Goal: Transaction & Acquisition: Purchase product/service

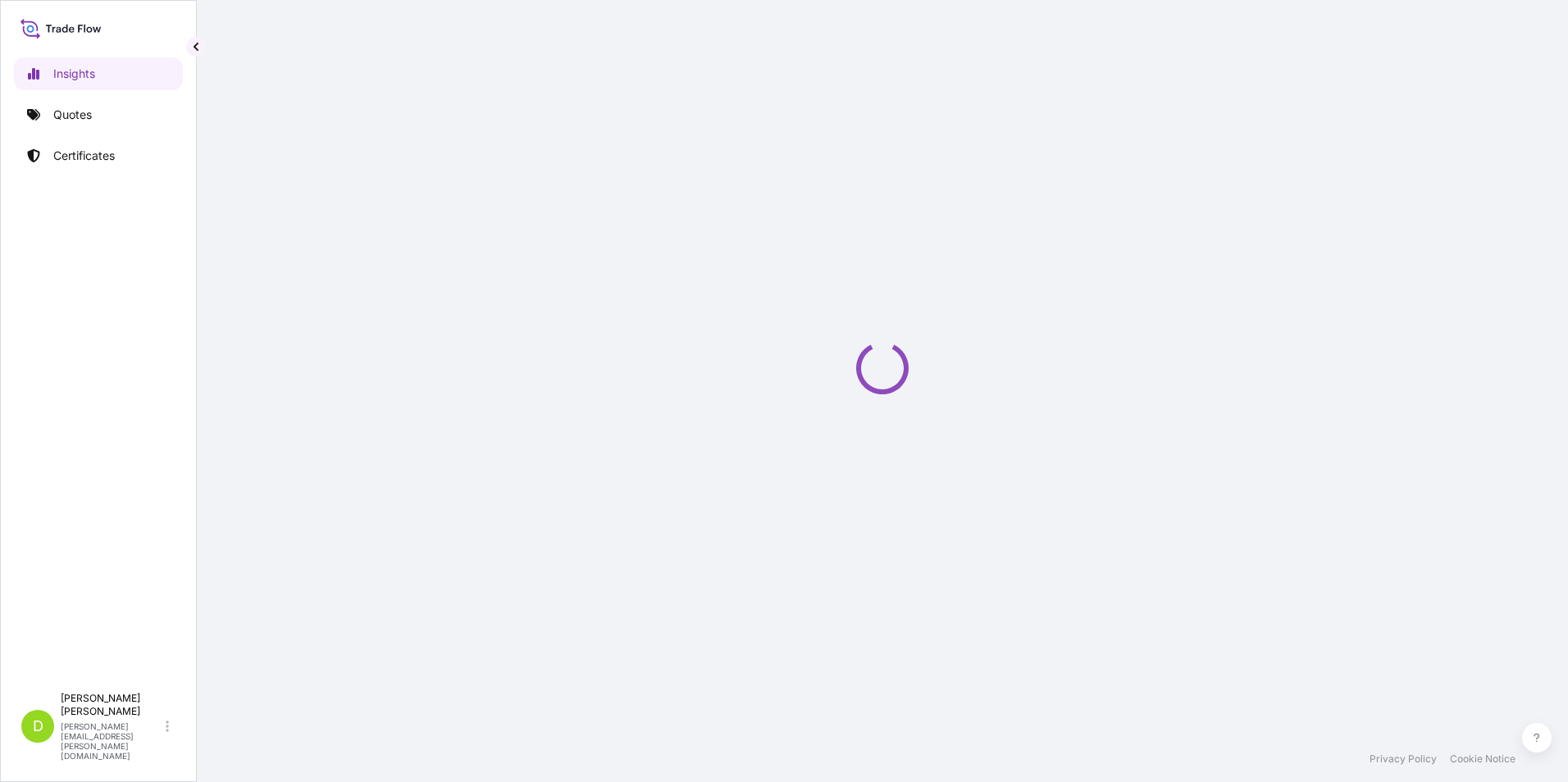
select select "2025"
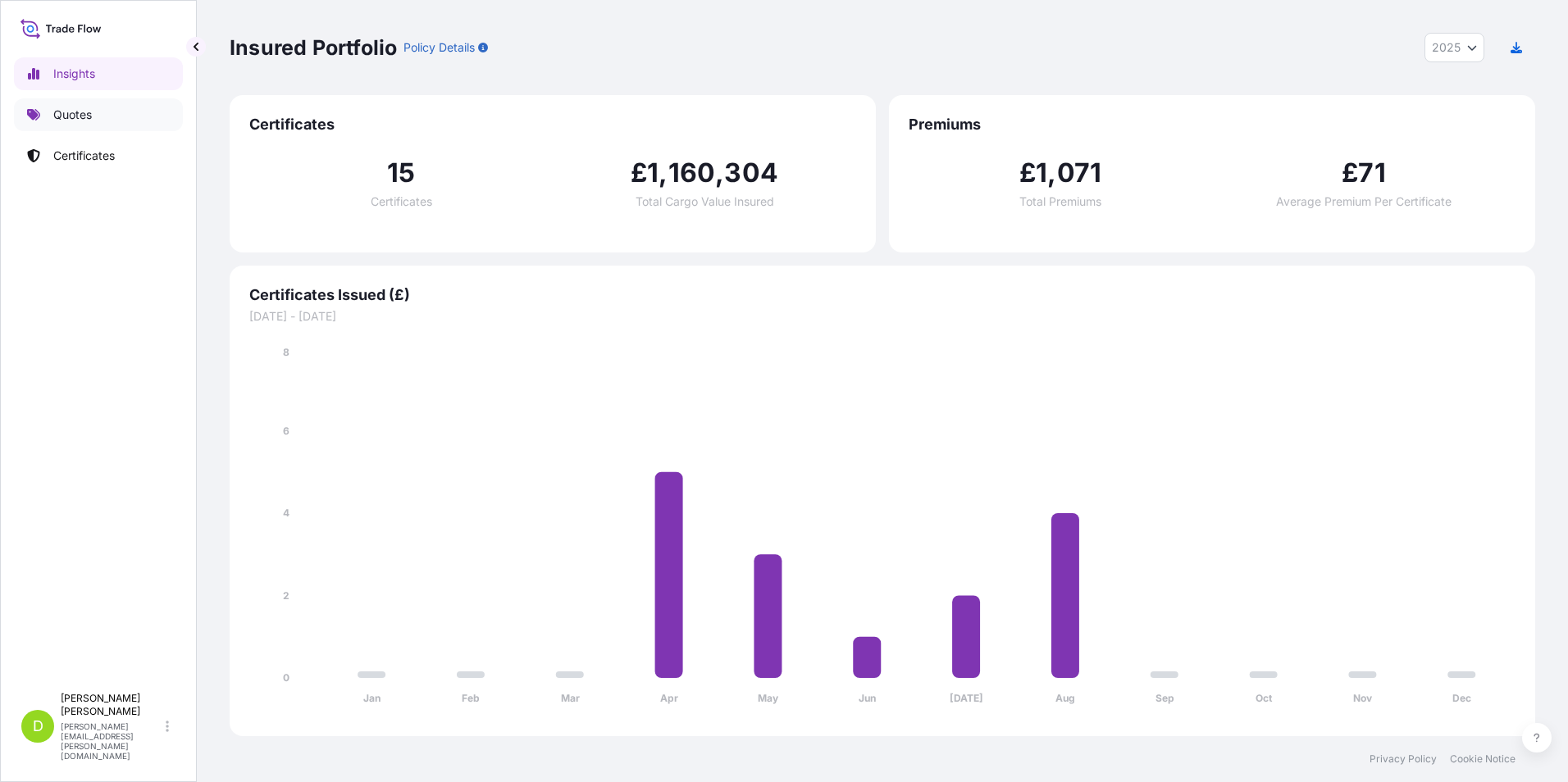
click at [87, 113] on p "Quotes" at bounding box center [72, 114] width 39 height 16
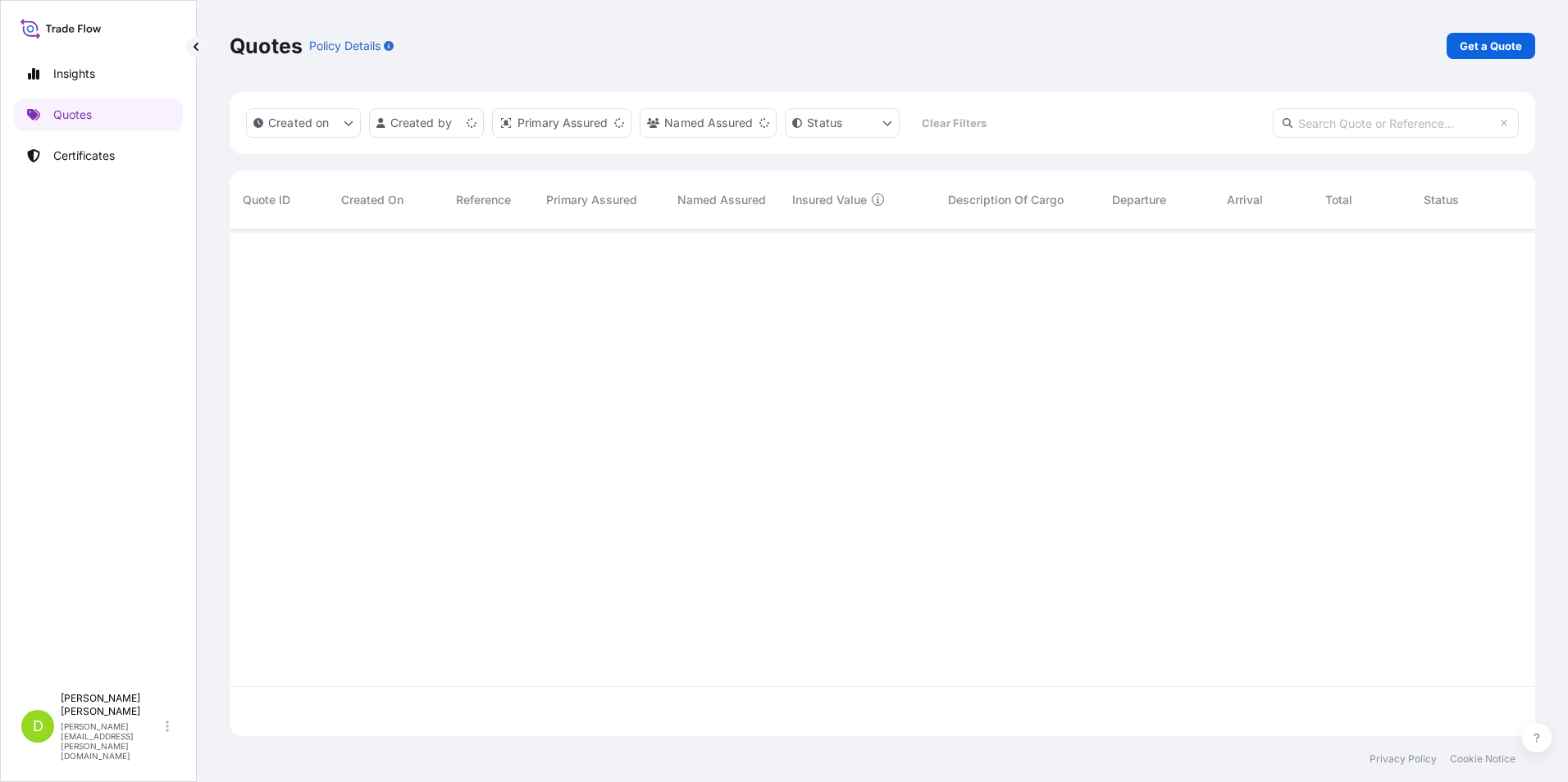
scroll to position [503, 1293]
click at [1488, 51] on p "Get a Quote" at bounding box center [1491, 46] width 62 height 16
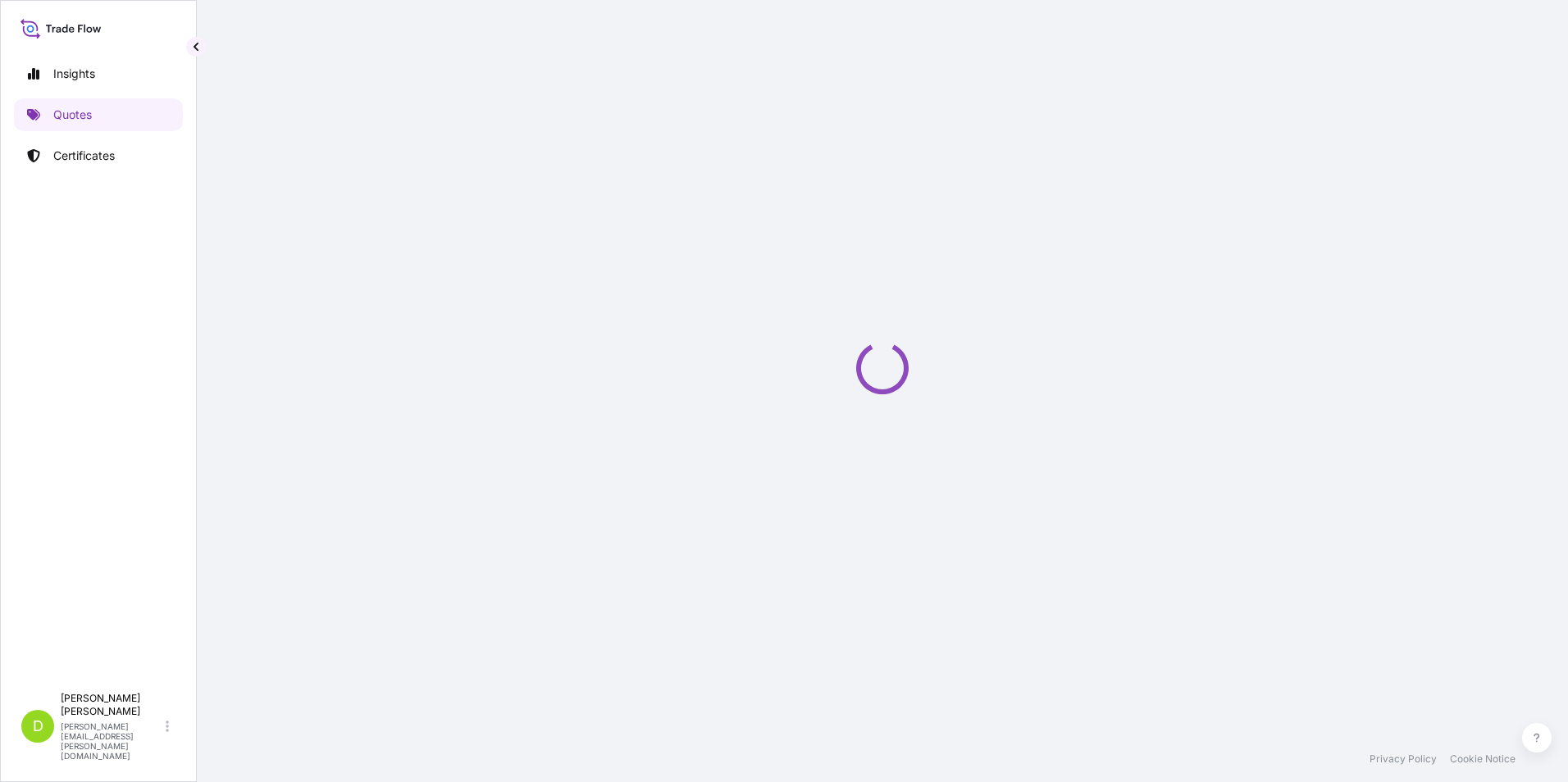
select select "Sea"
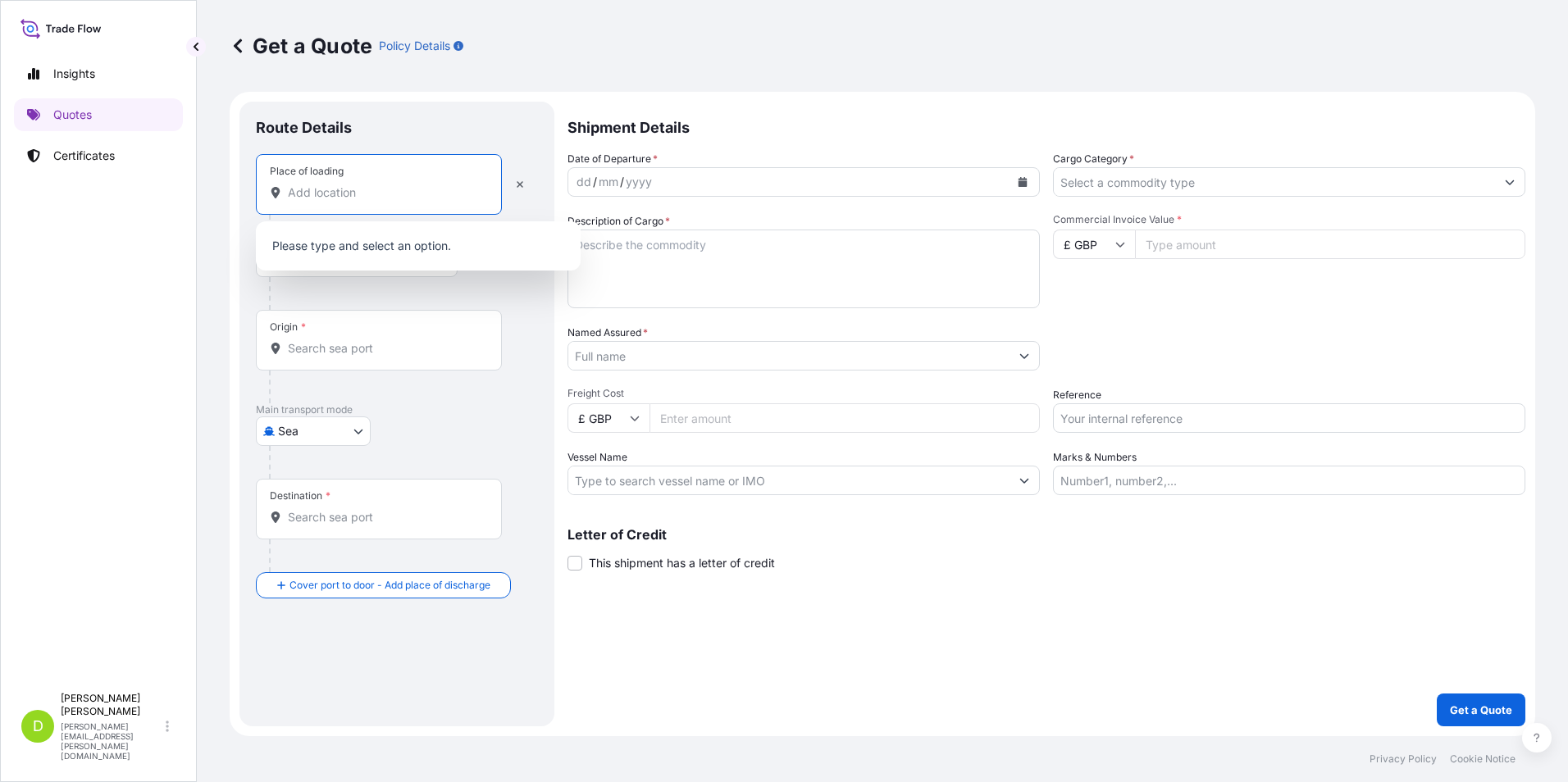
click at [298, 194] on input "Place of loading" at bounding box center [384, 193] width 194 height 16
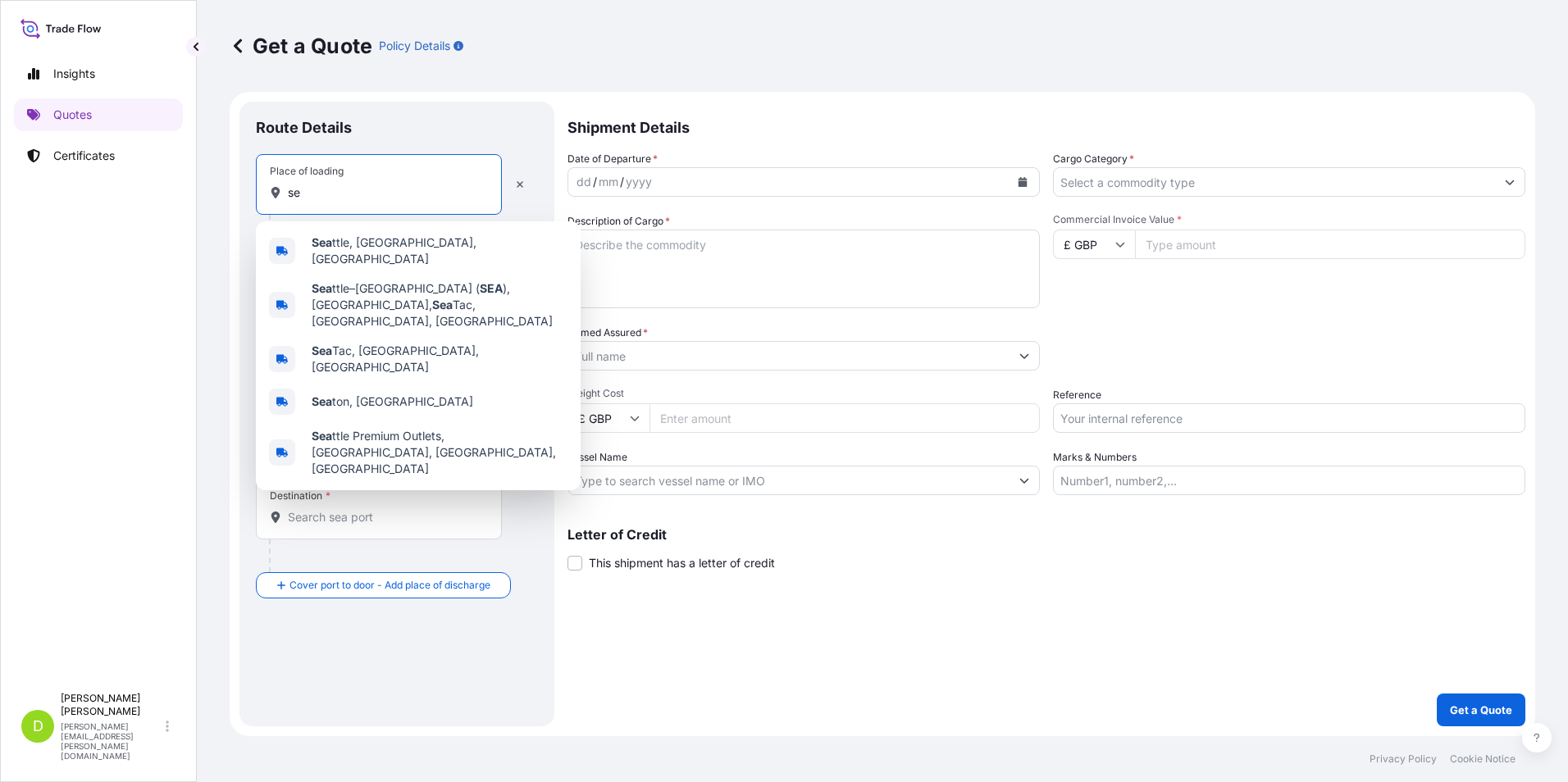
type input "s"
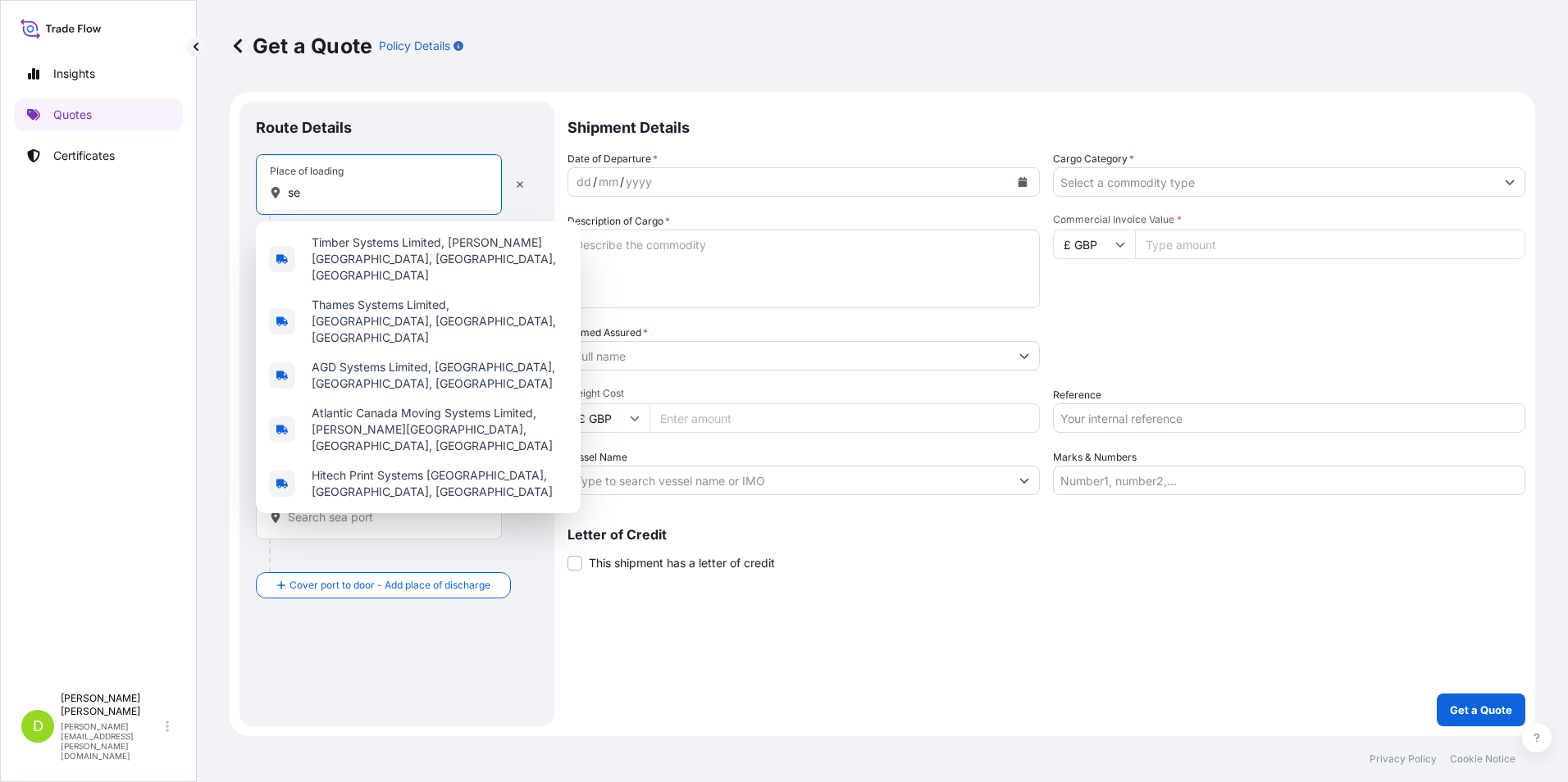
type input "s"
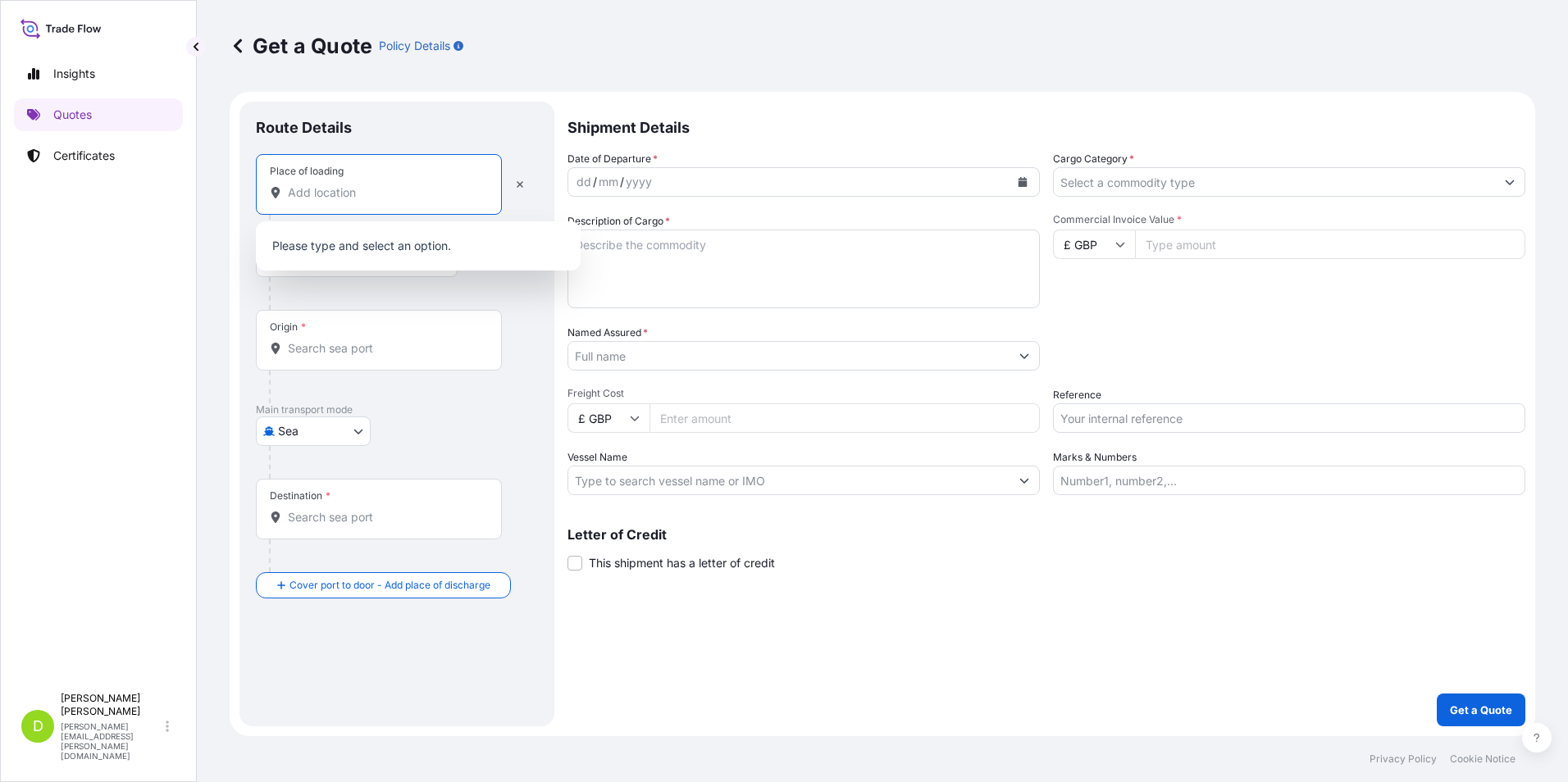
paste input "ea Talk Systems Ltd [STREET_ADDRESS],"
click at [449, 257] on span "[STREET_ADDRESS][PERSON_NAME][PERSON_NAME]" at bounding box center [439, 251] width 256 height 32
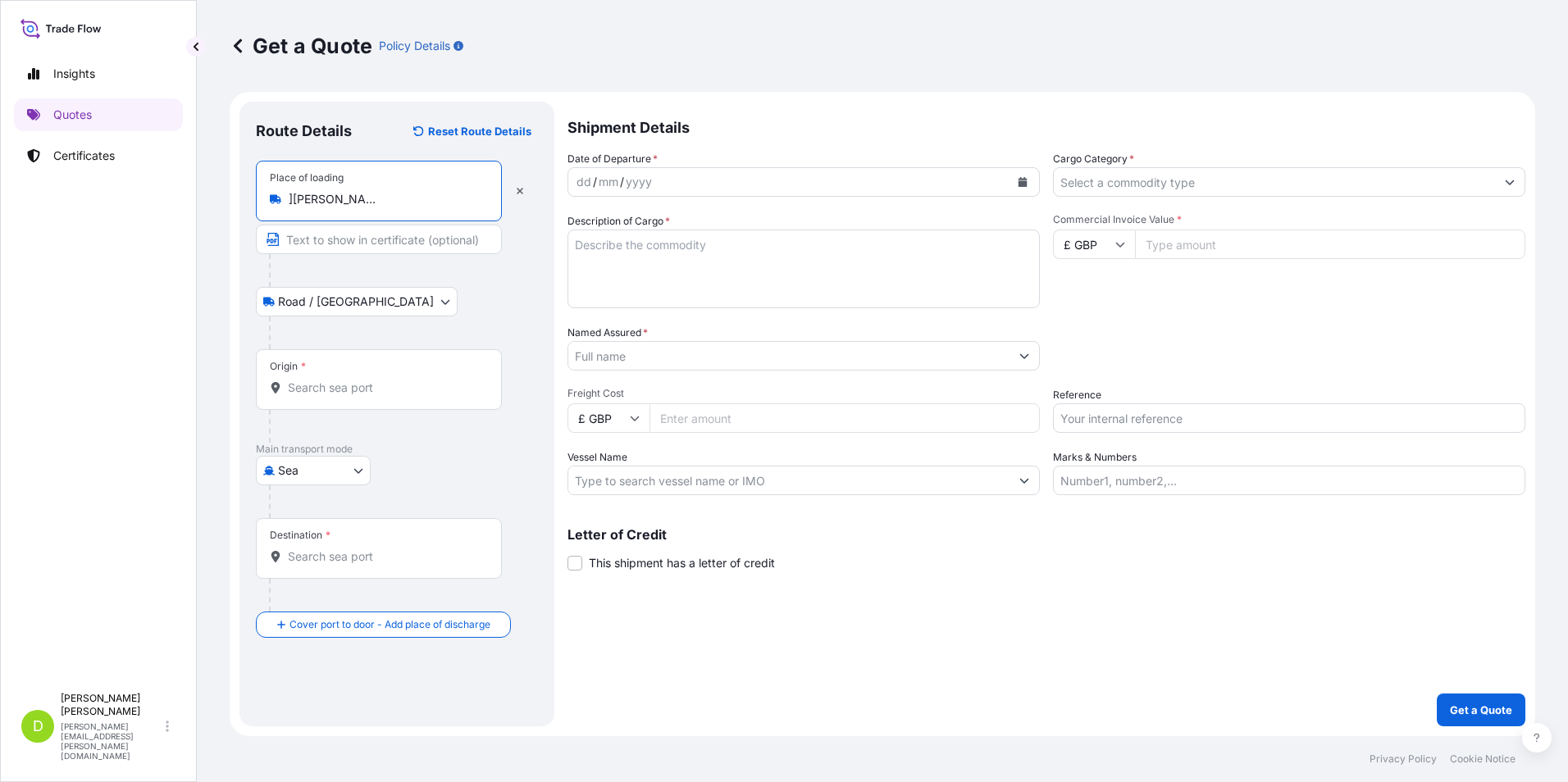
type input "[STREET_ADDRESS][PERSON_NAME][PERSON_NAME]"
click at [347, 241] on input "Text to appear on certificate" at bounding box center [378, 239] width 246 height 30
type input "Sea Talk Systems Ltd"
click at [356, 475] on body "Insights Quotes Certificates D [PERSON_NAME] [PERSON_NAME][EMAIL_ADDRESS][PERSO…" at bounding box center [784, 391] width 1568 height 782
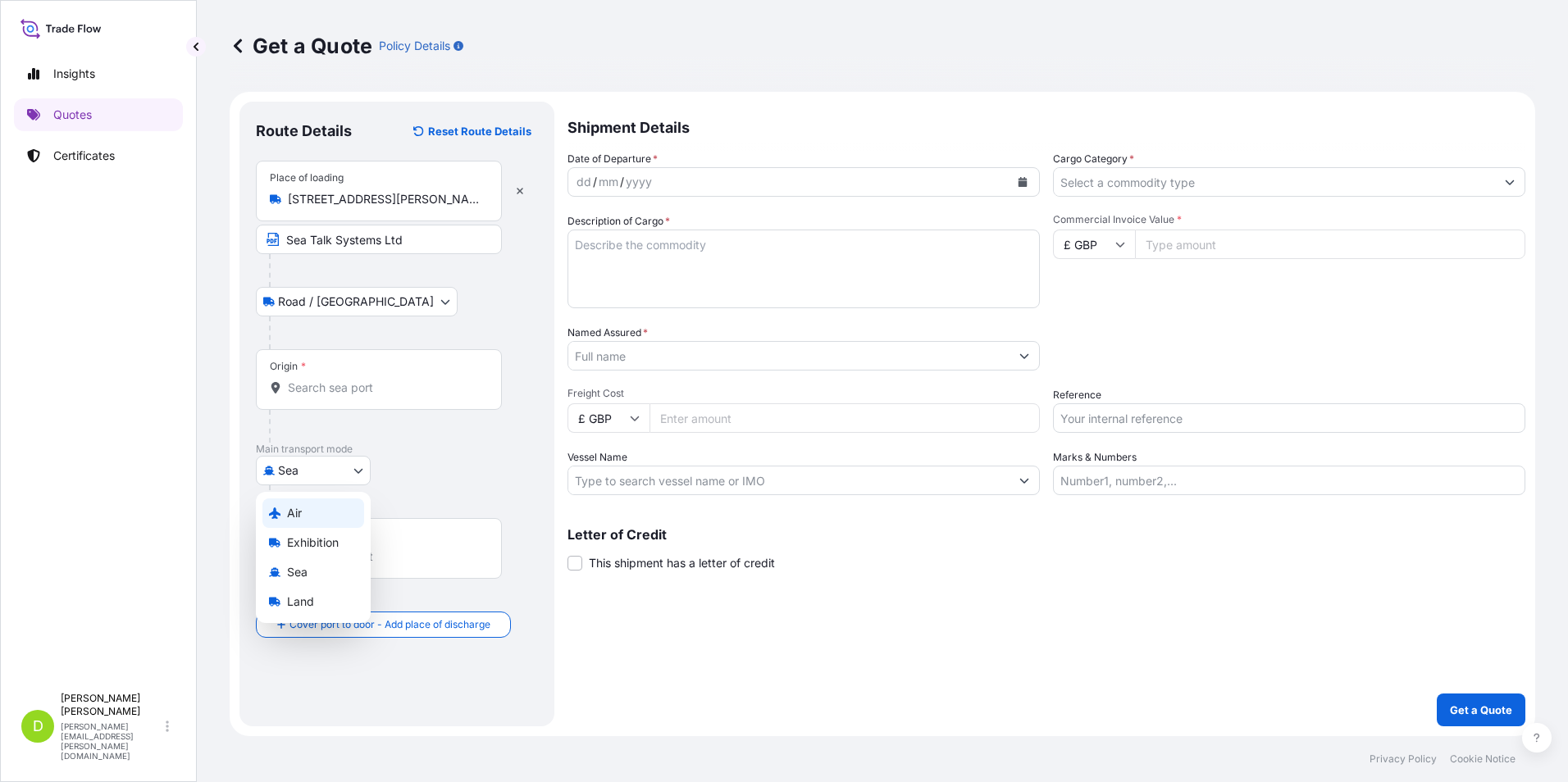
click at [302, 517] on span "Air" at bounding box center [294, 513] width 14 height 16
select select "Air"
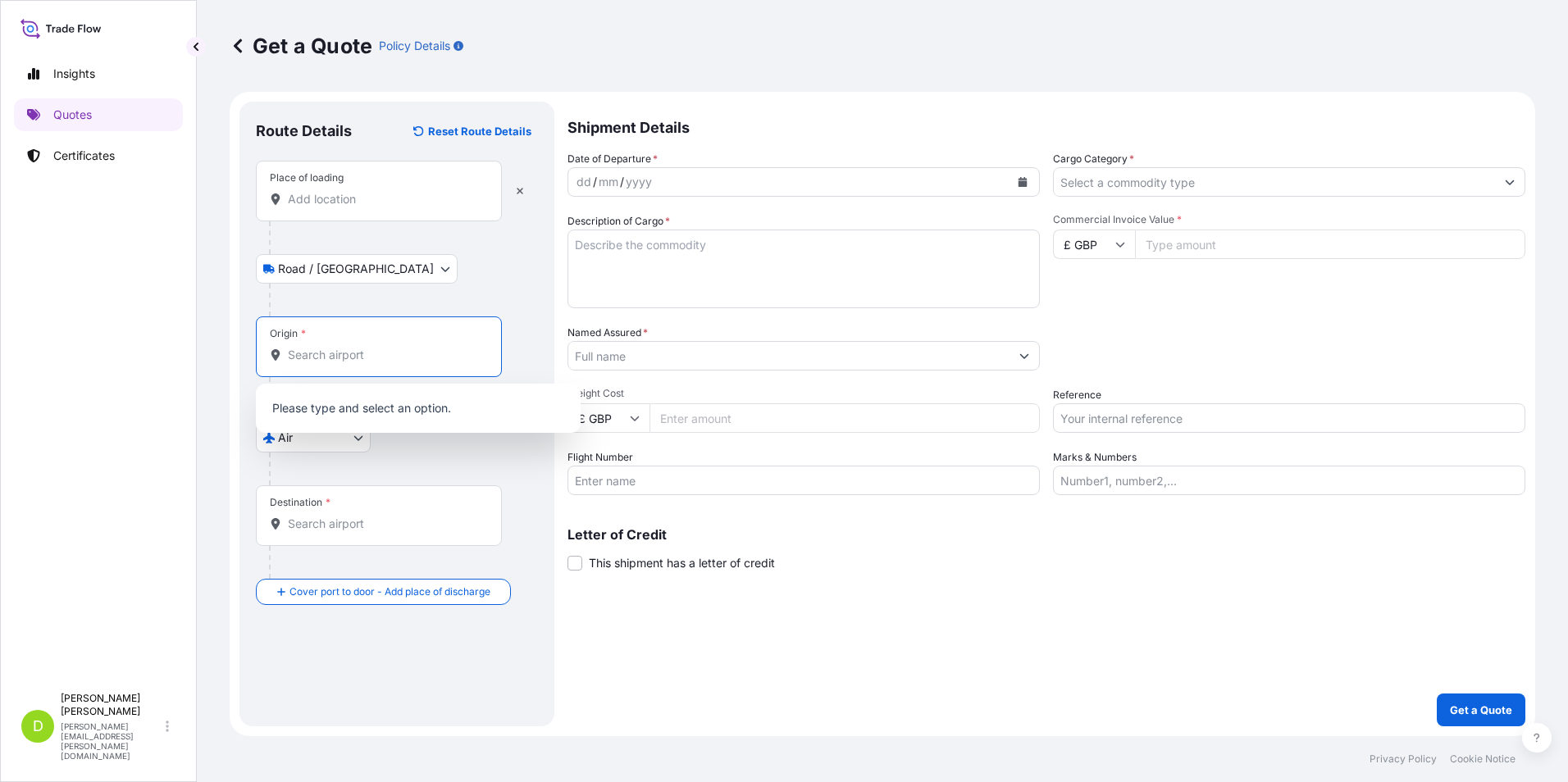
click at [329, 362] on input "Origin *" at bounding box center [384, 355] width 194 height 16
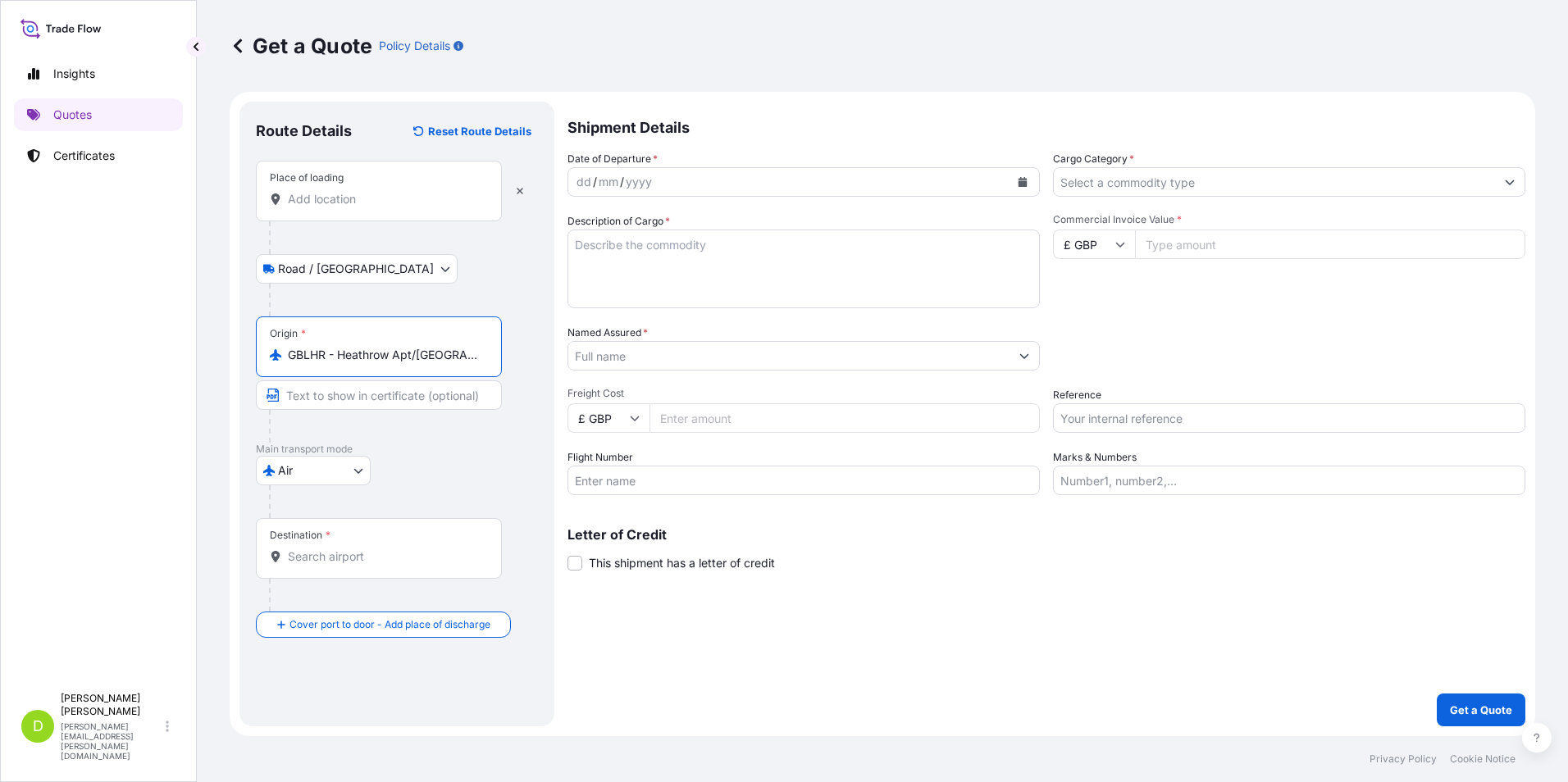
type input "GBLHR - Heathrow Apt/[GEOGRAPHIC_DATA], [GEOGRAPHIC_DATA]"
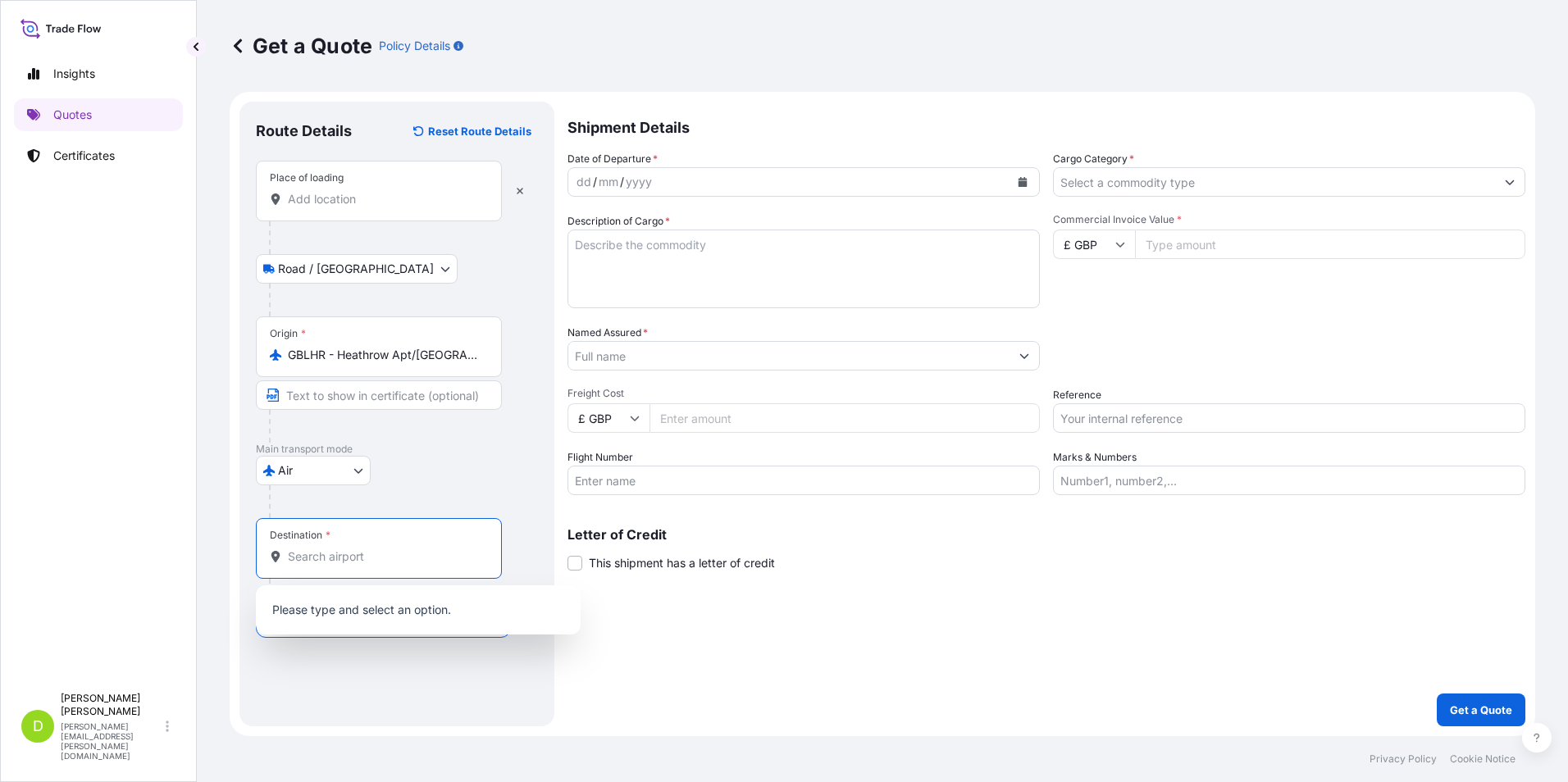
click at [323, 554] on input "Destination *" at bounding box center [384, 557] width 194 height 16
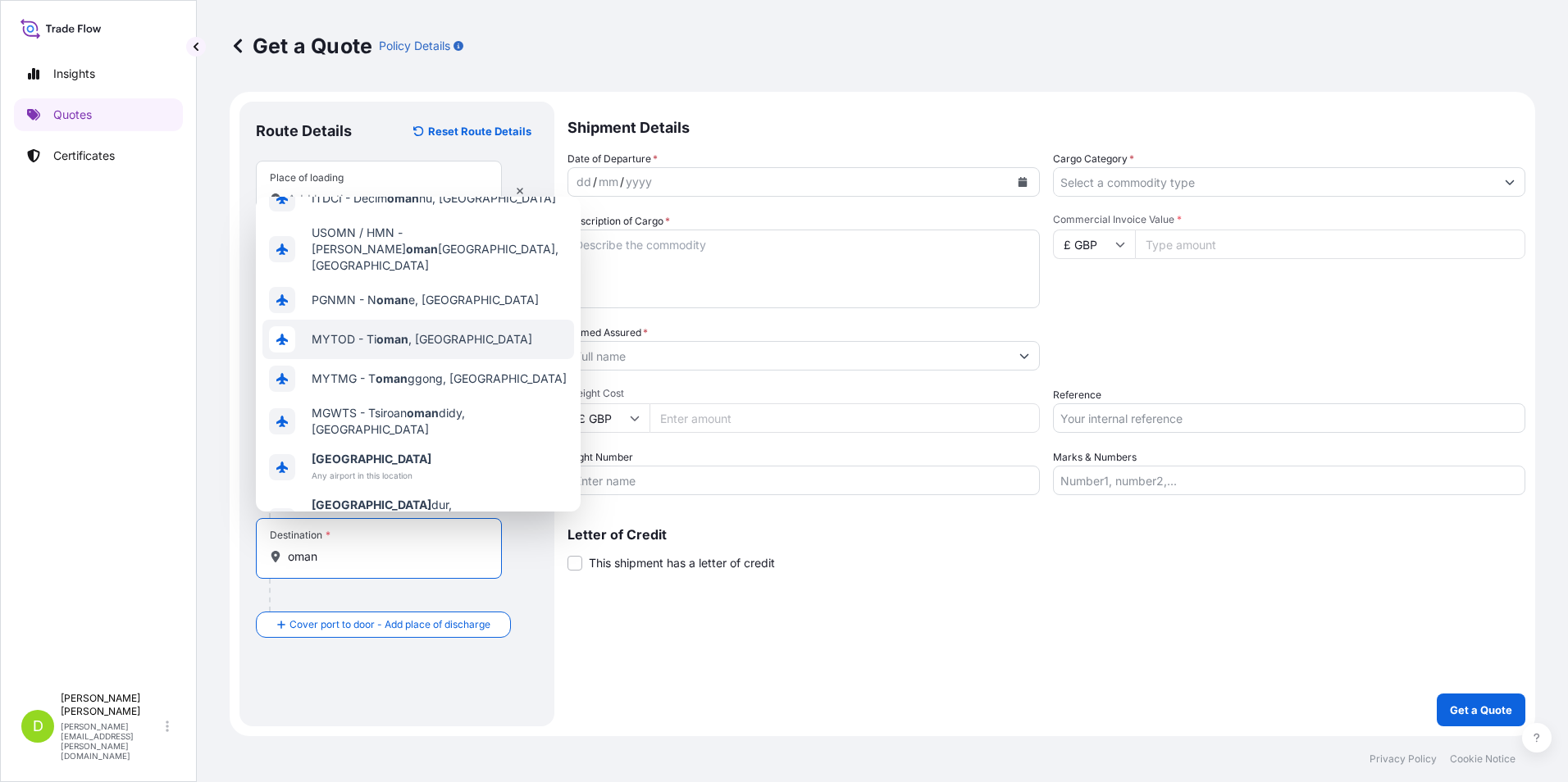
scroll to position [112, 0]
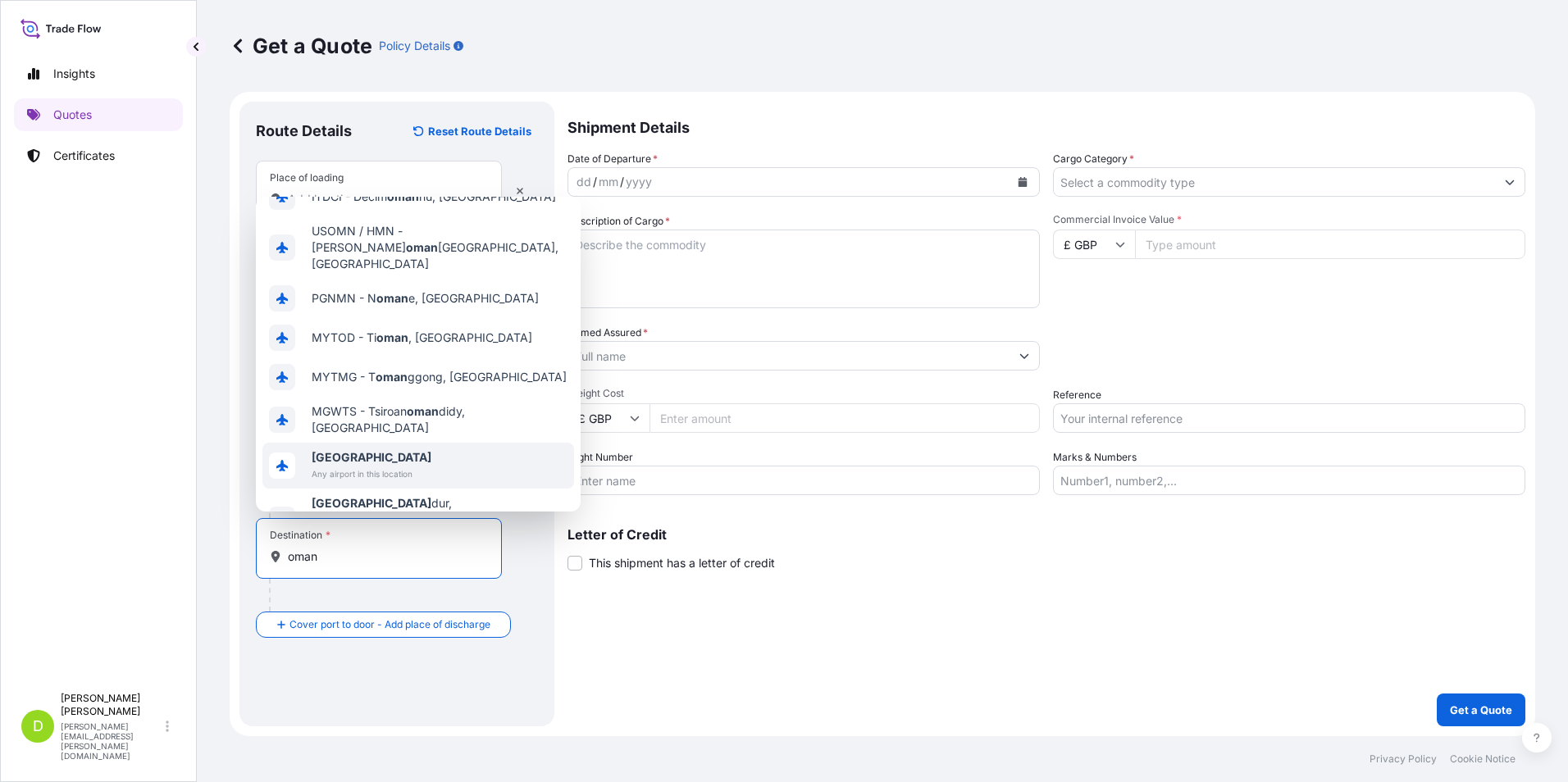
click at [361, 466] on span "Any airport in this location" at bounding box center [371, 474] width 120 height 16
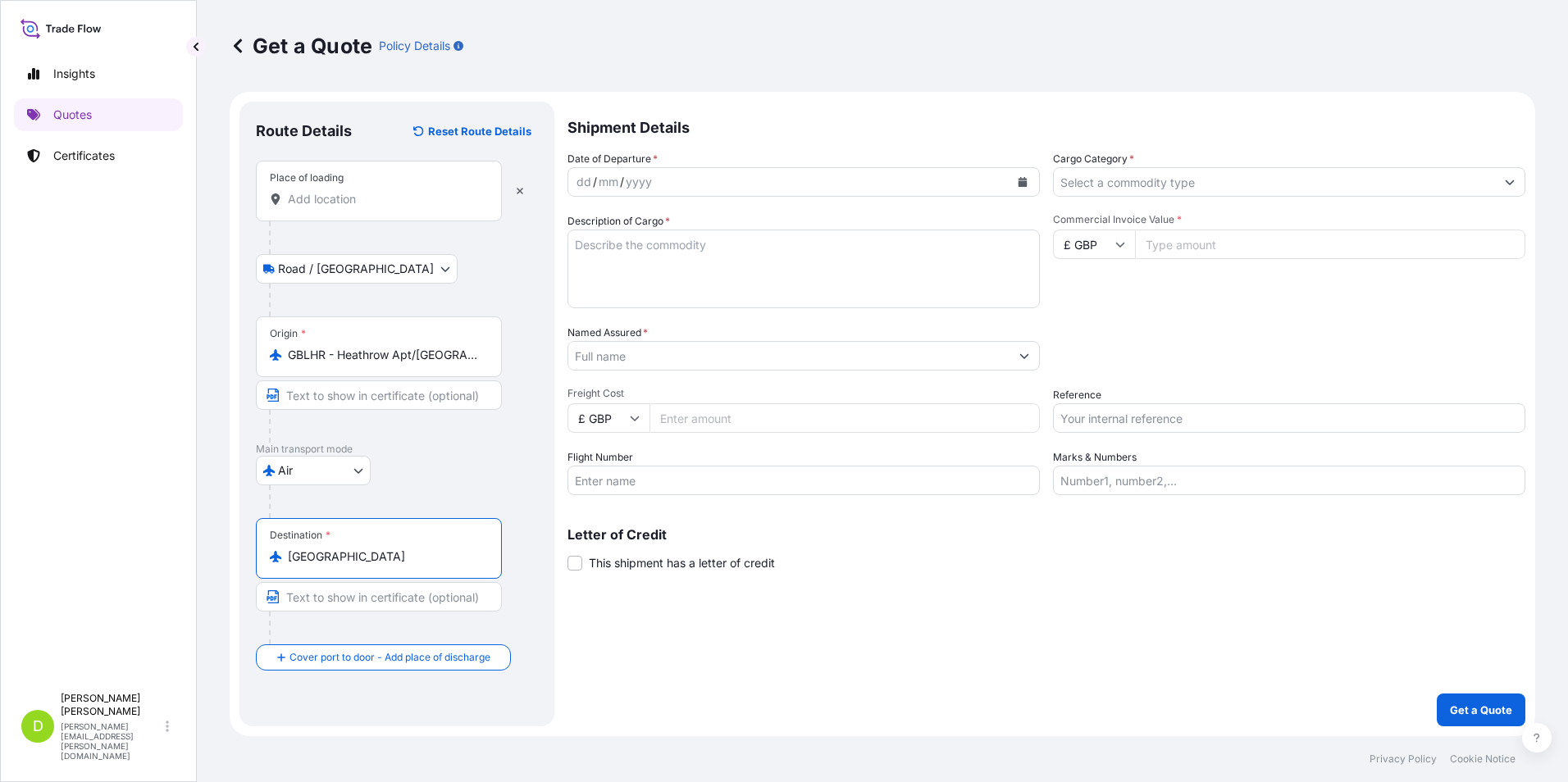
type input "[GEOGRAPHIC_DATA]"
click at [1024, 187] on button "Calendar" at bounding box center [1023, 182] width 26 height 26
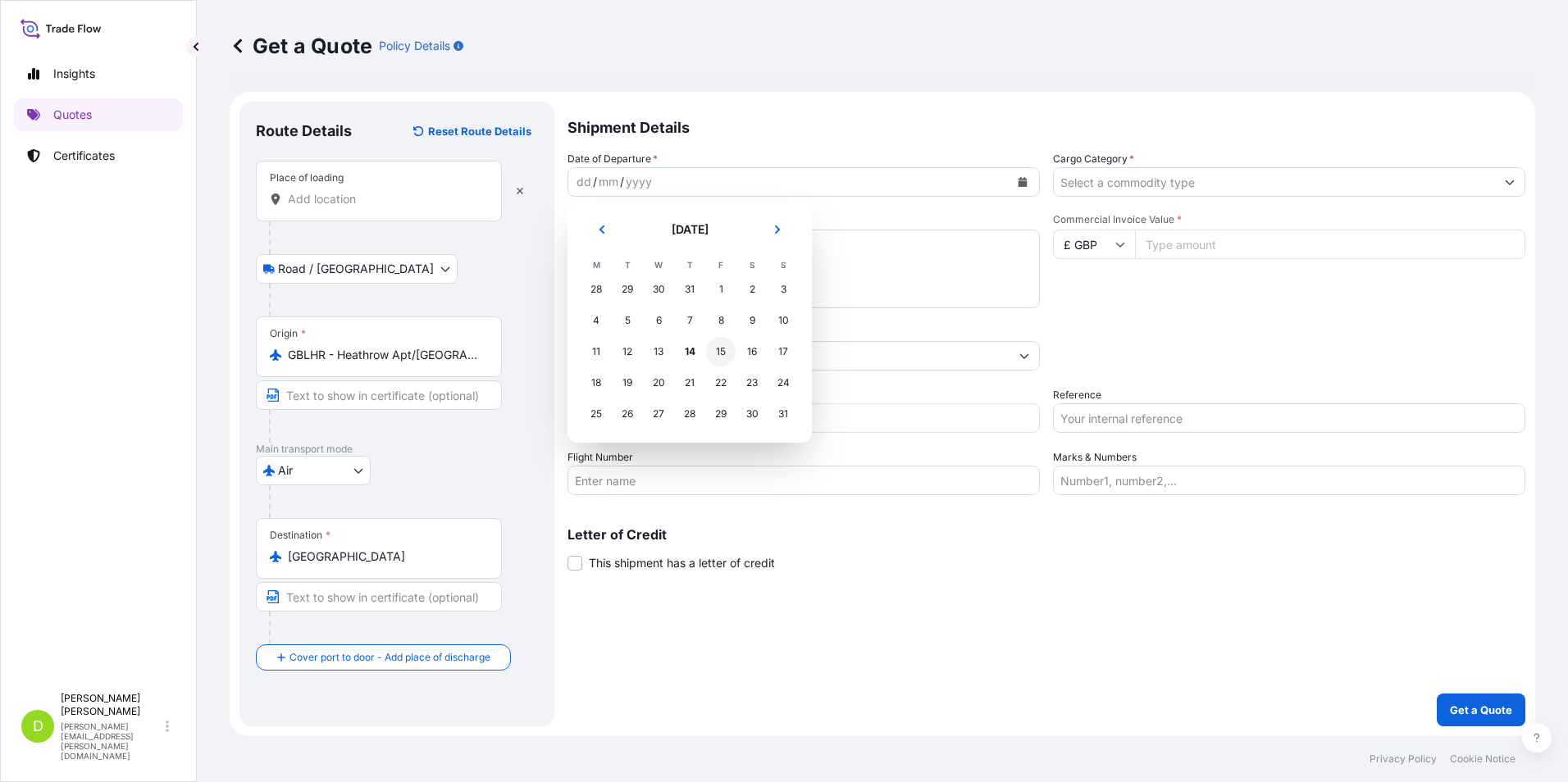
click at [718, 351] on div "15" at bounding box center [721, 352] width 30 height 30
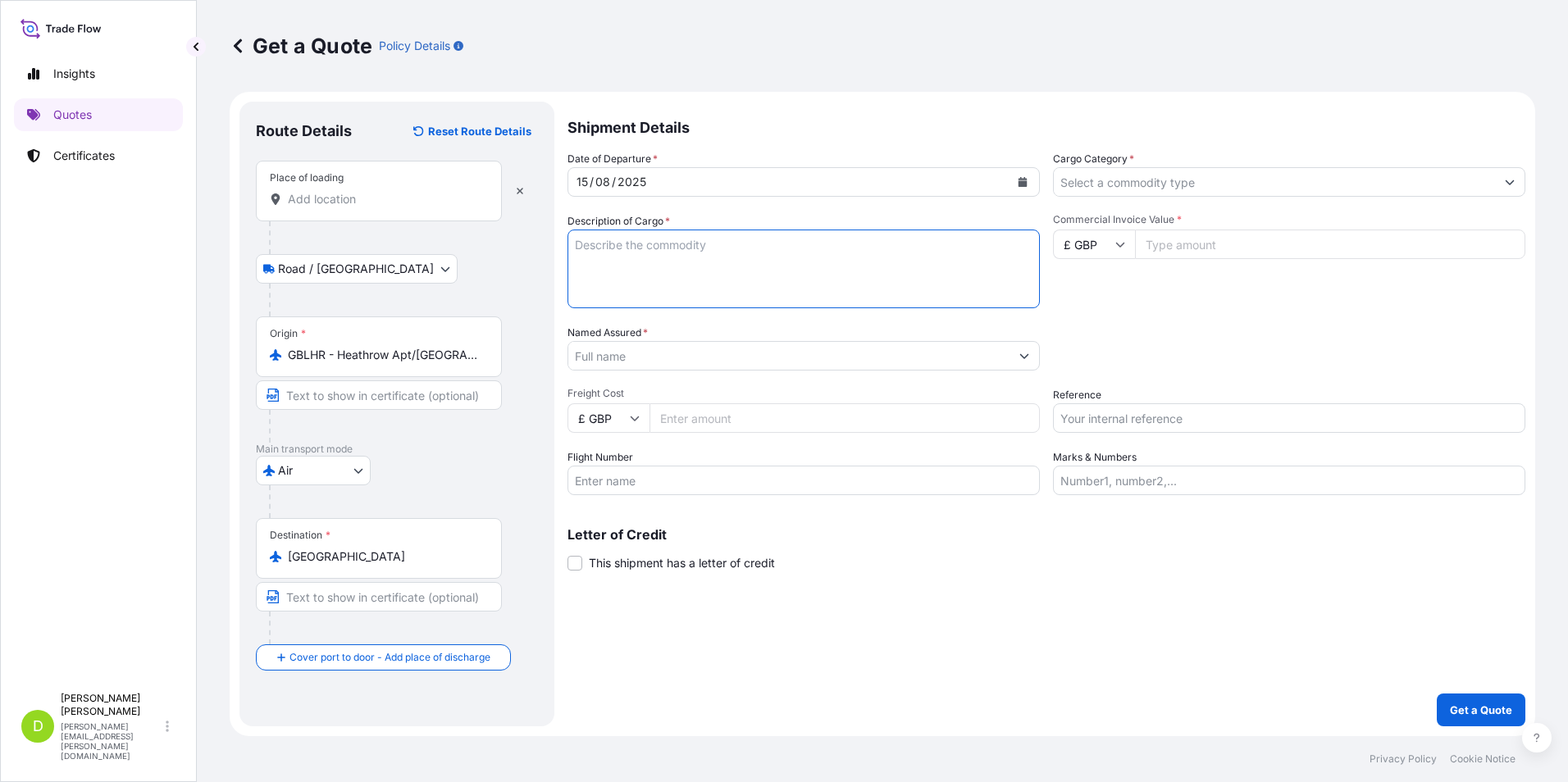
click at [656, 246] on textarea "Description of Cargo *" at bounding box center [804, 268] width 473 height 78
type textarea "T"
type textarea "Submarine telecommunication repair kits"
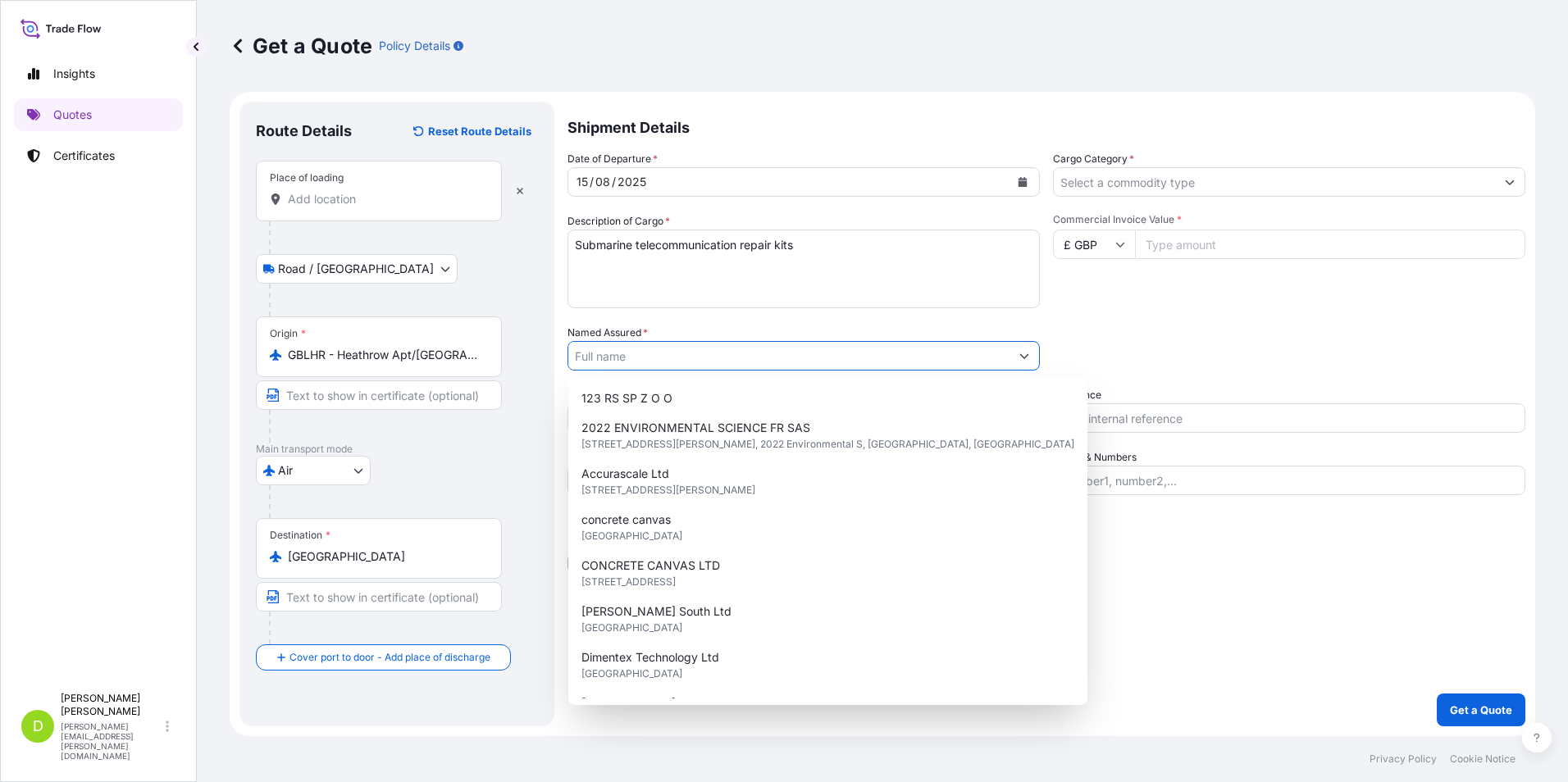
click at [1020, 358] on icon "Show suggestions" at bounding box center [1024, 355] width 10 height 10
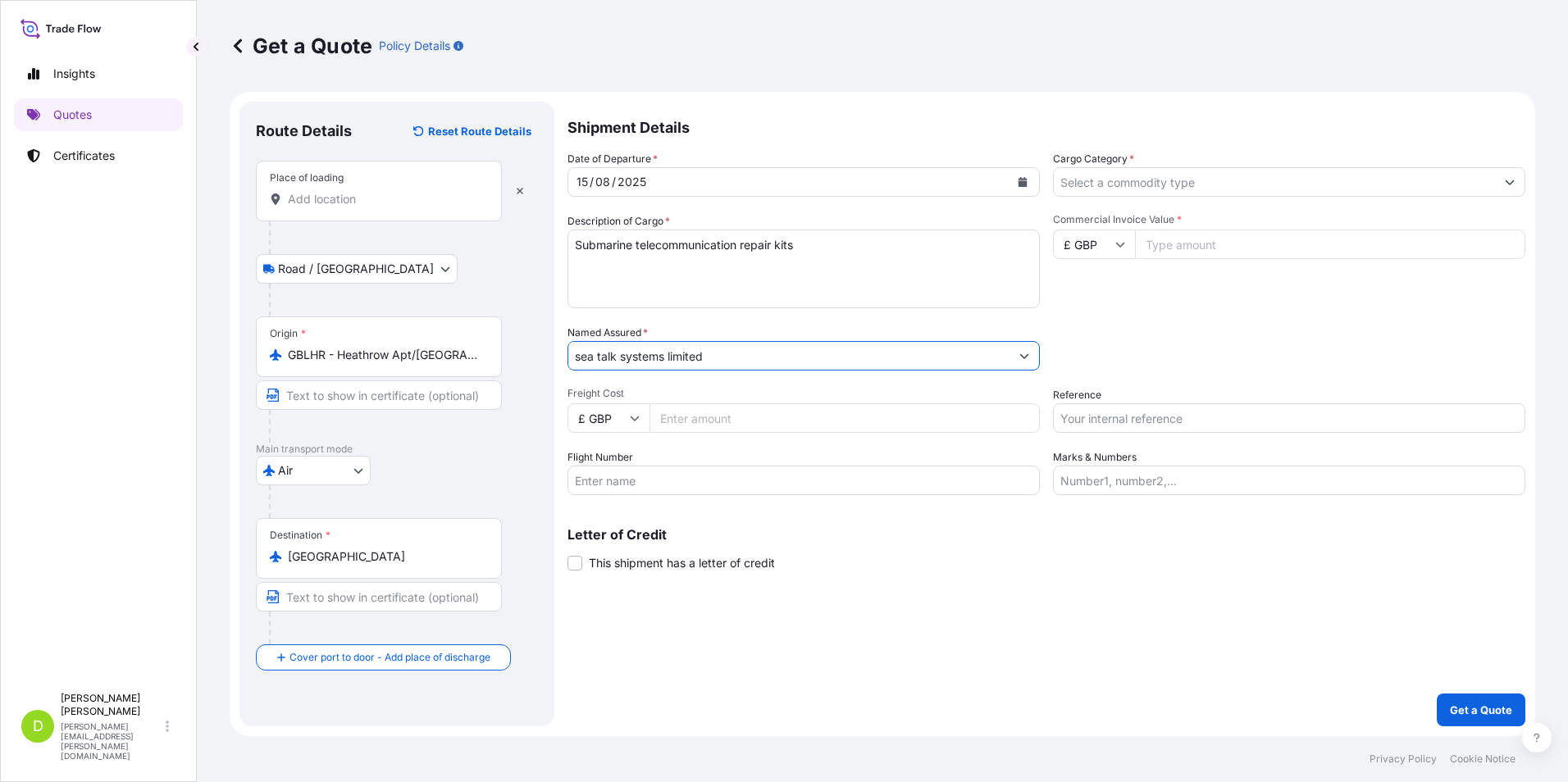
type input "sea talk systems limited"
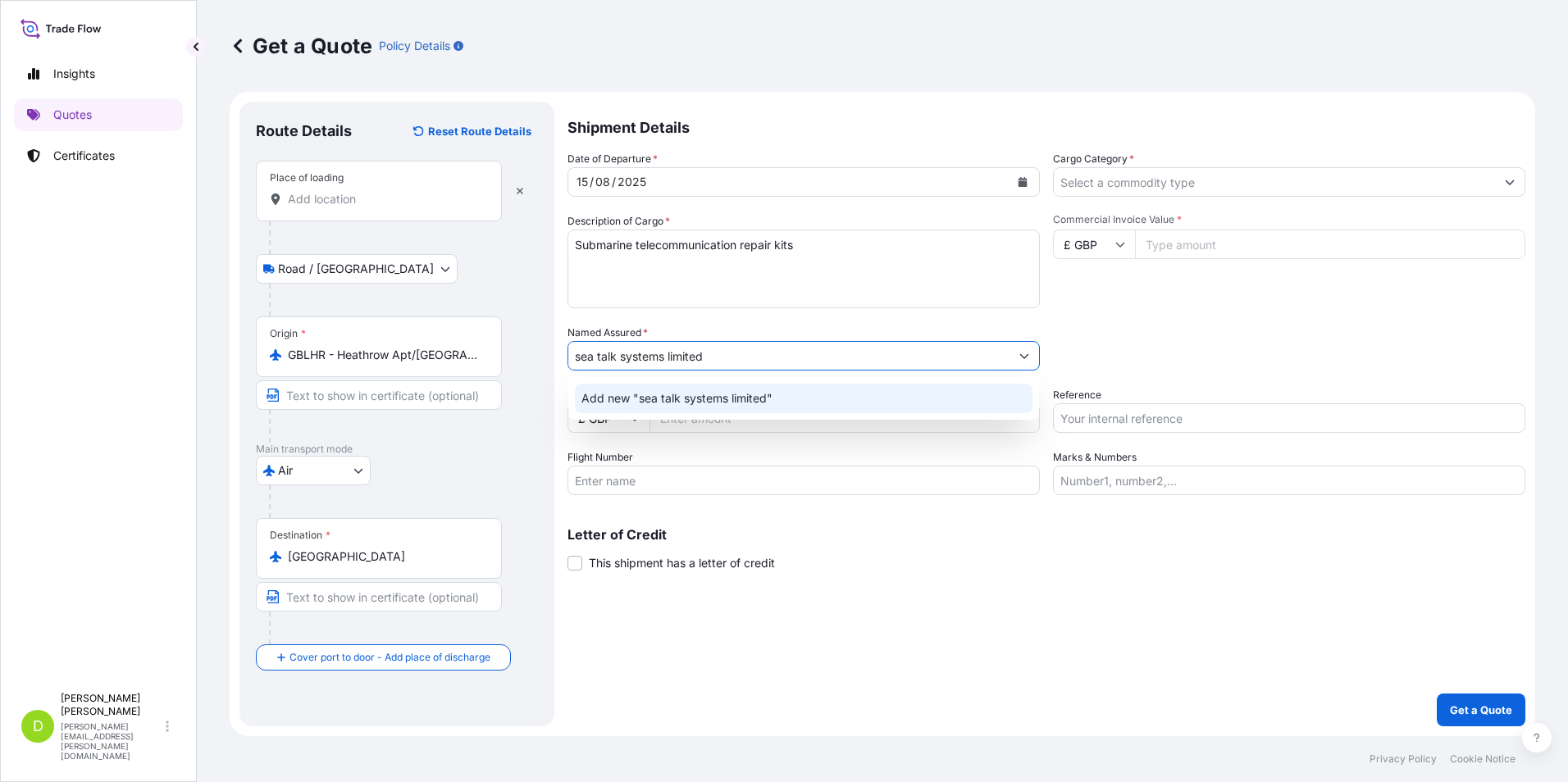
click at [759, 393] on span "Add new "sea talk systems limited"" at bounding box center [677, 399] width 191 height 16
click at [726, 424] on input "Freight Cost" at bounding box center [845, 418] width 391 height 30
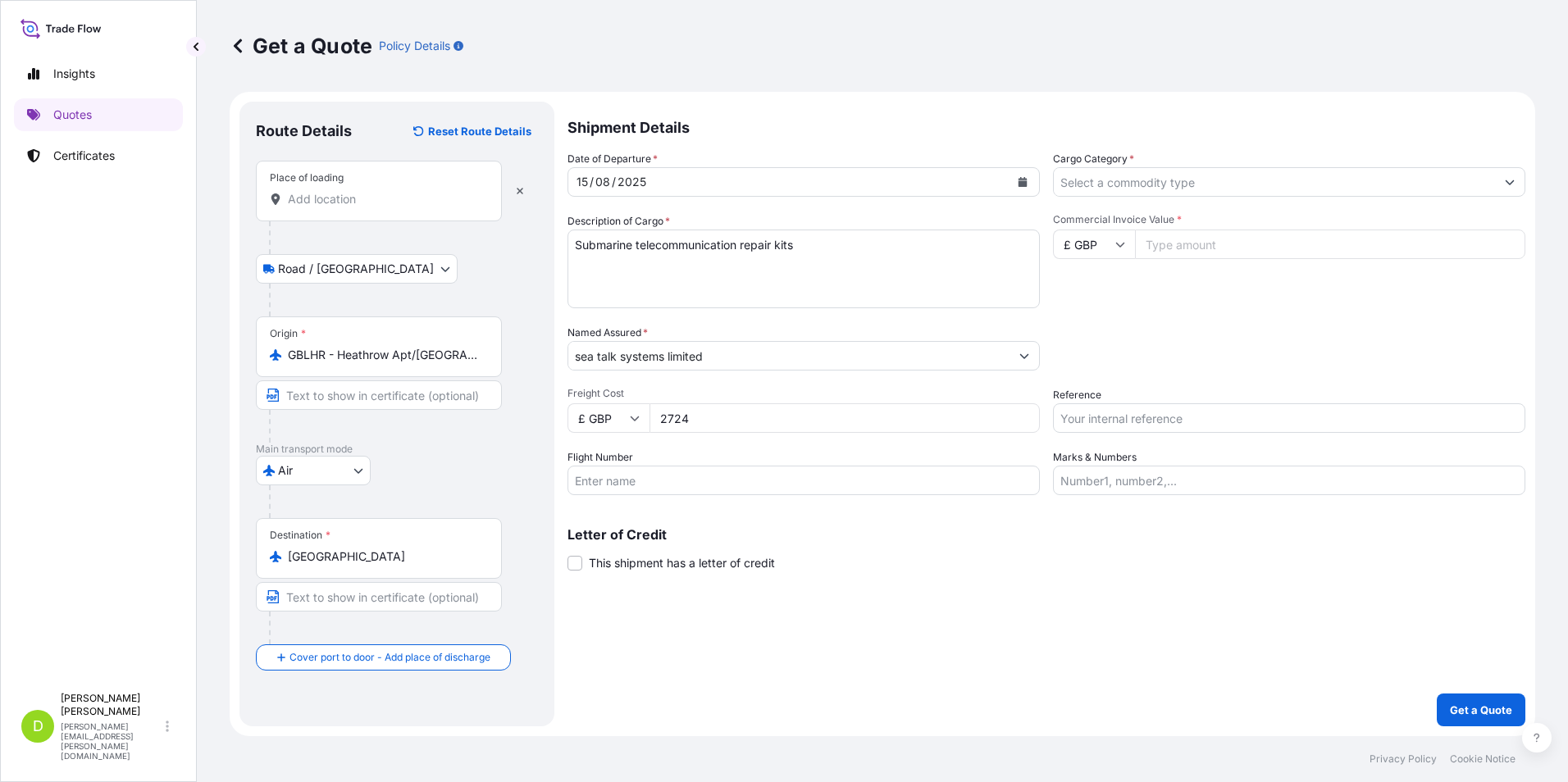
type input "2724"
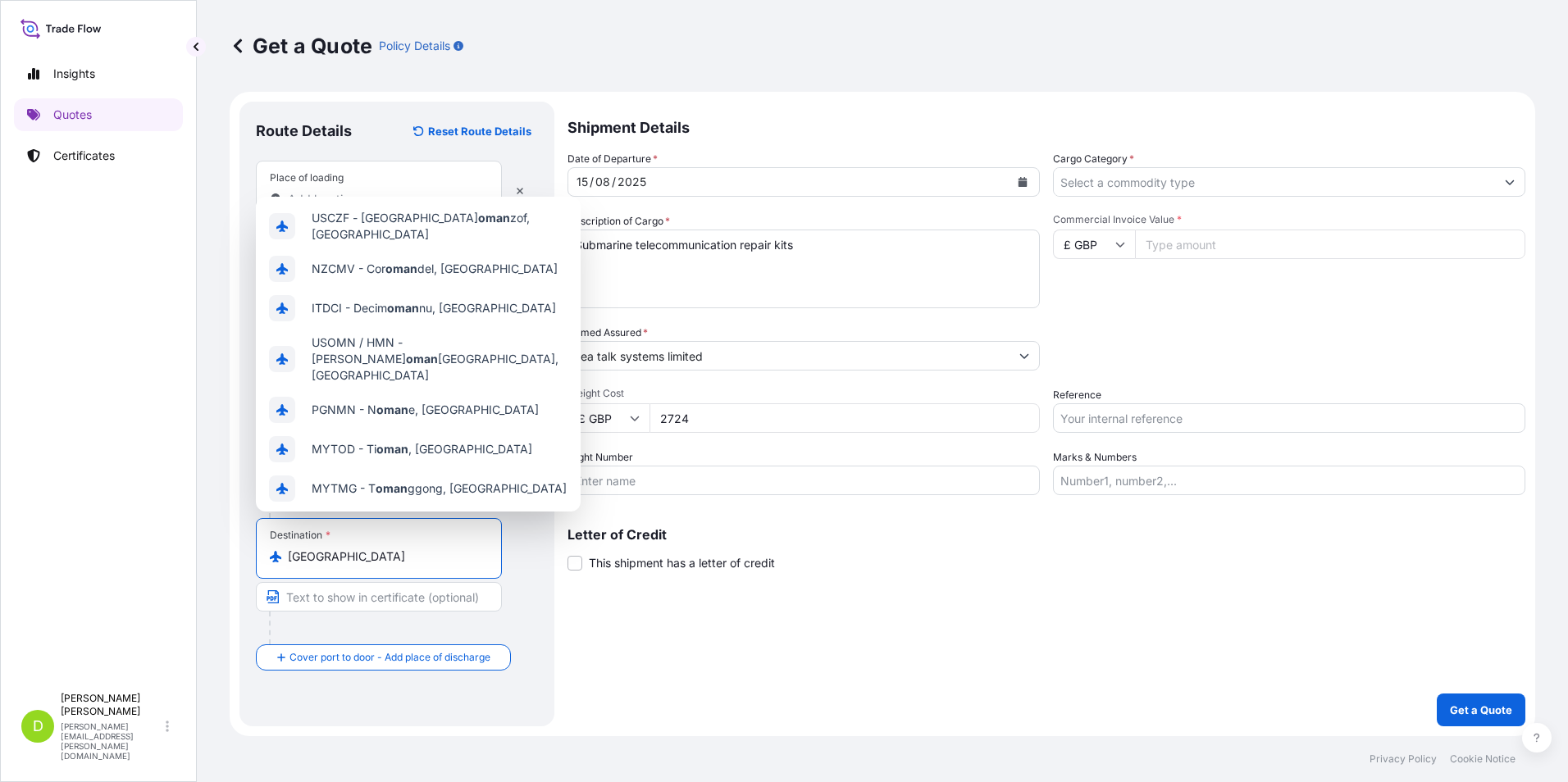
click at [313, 554] on input "[GEOGRAPHIC_DATA]" at bounding box center [384, 557] width 194 height 16
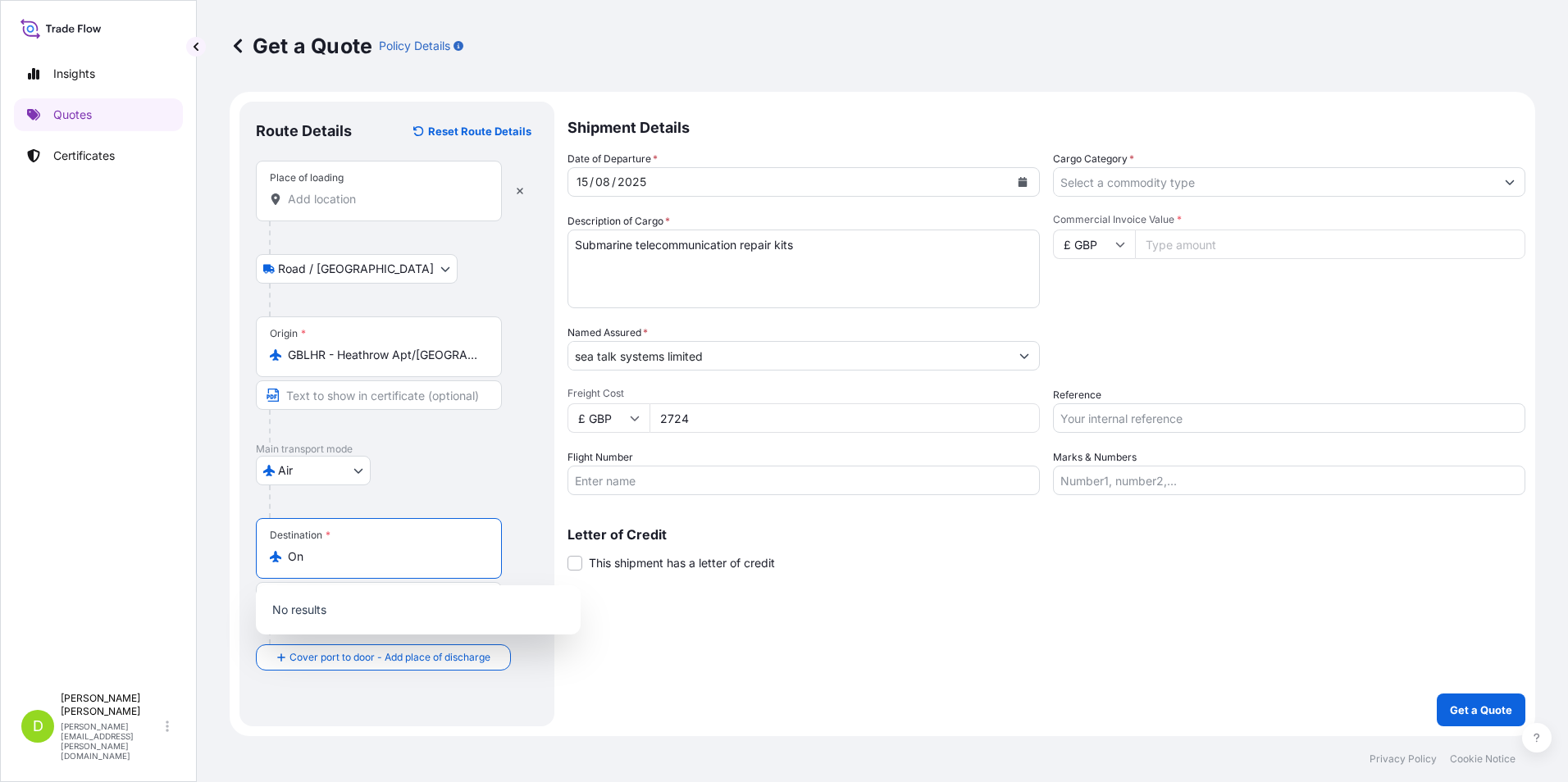
type input "n"
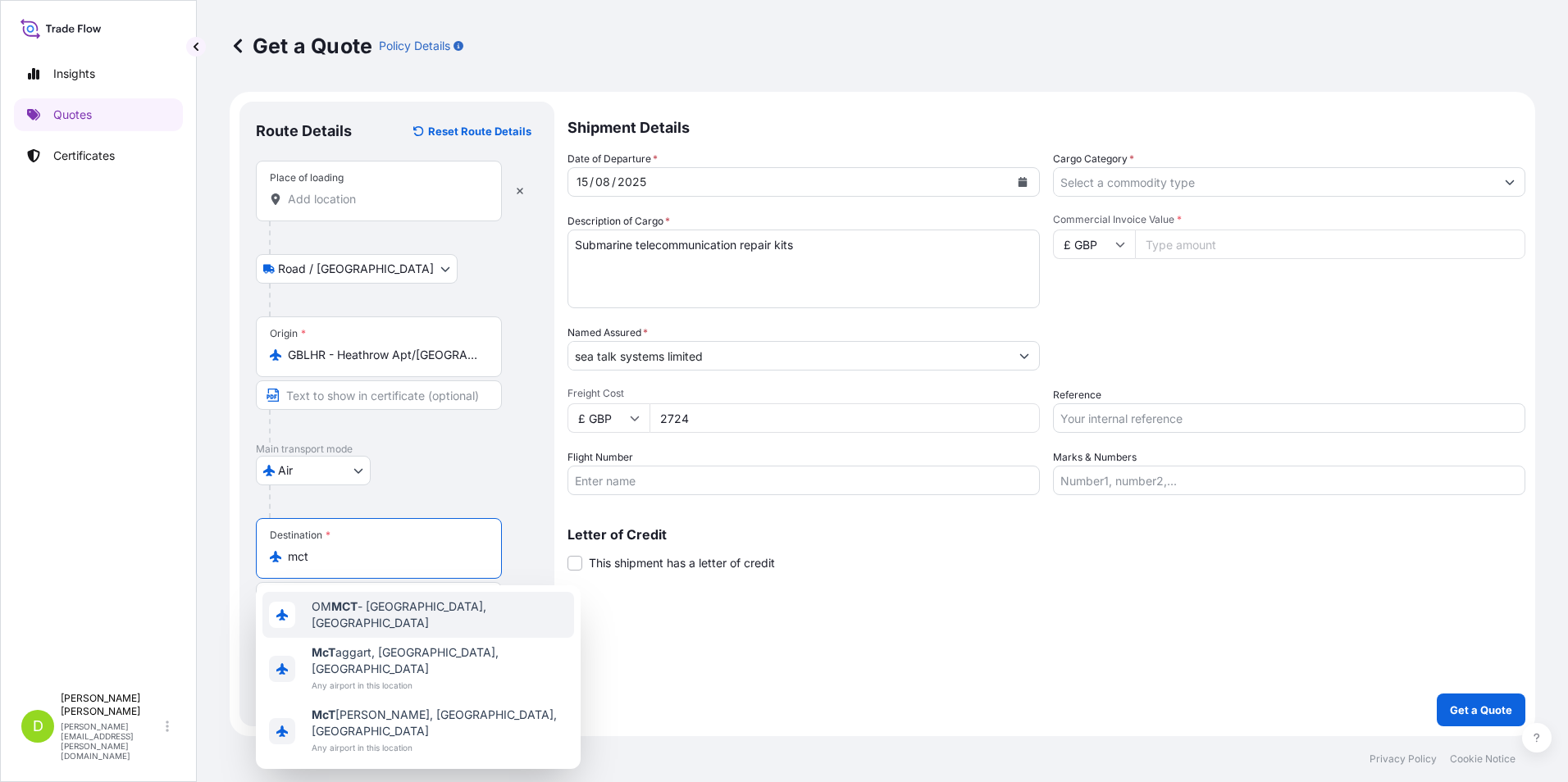
click at [408, 608] on span "OM MCT - Muscat, [GEOGRAPHIC_DATA]" at bounding box center [439, 615] width 256 height 32
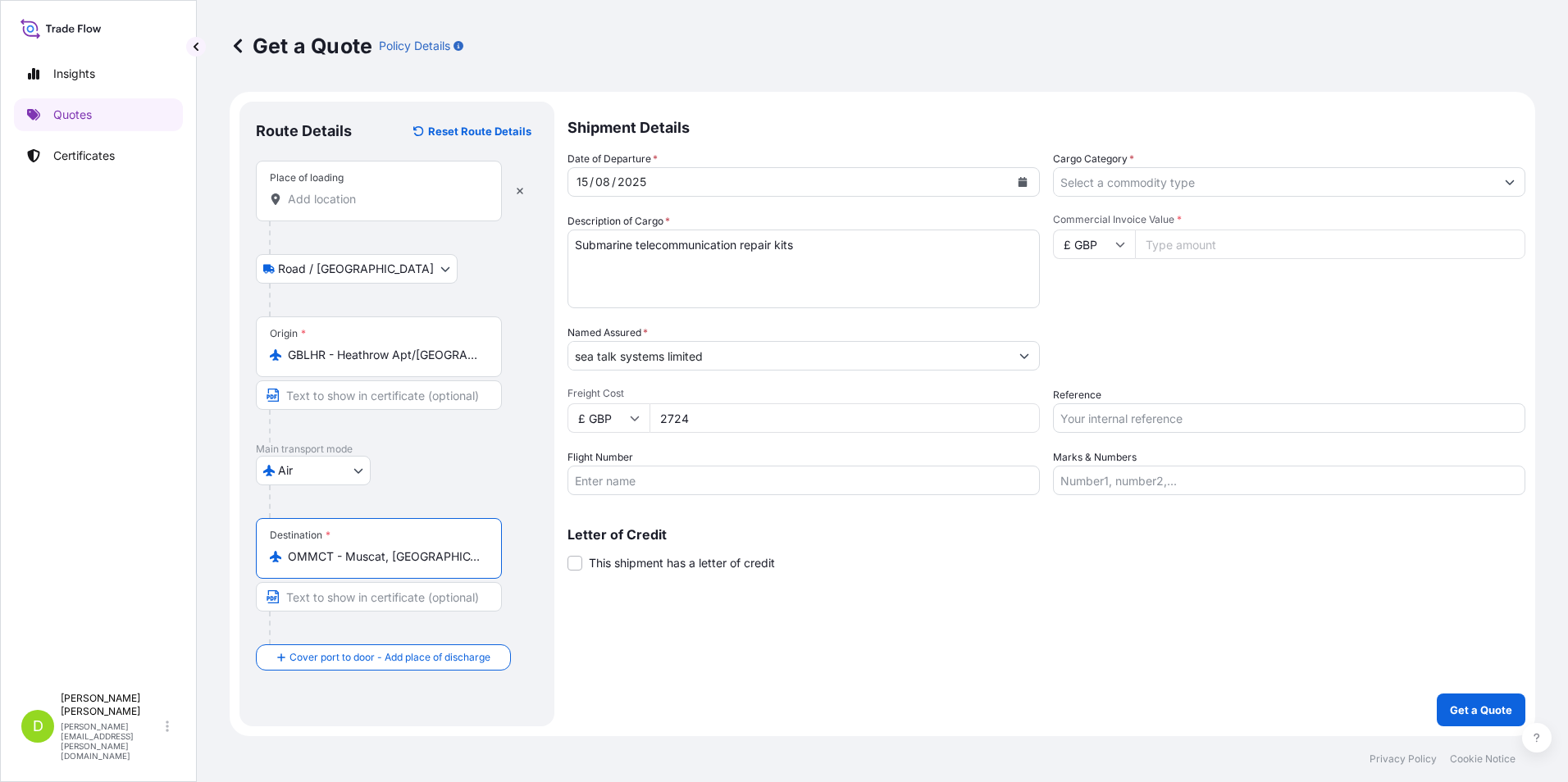
type input "OMMCT - Muscat, [GEOGRAPHIC_DATA]"
click at [1515, 188] on button "Show suggestions" at bounding box center [1509, 182] width 30 height 30
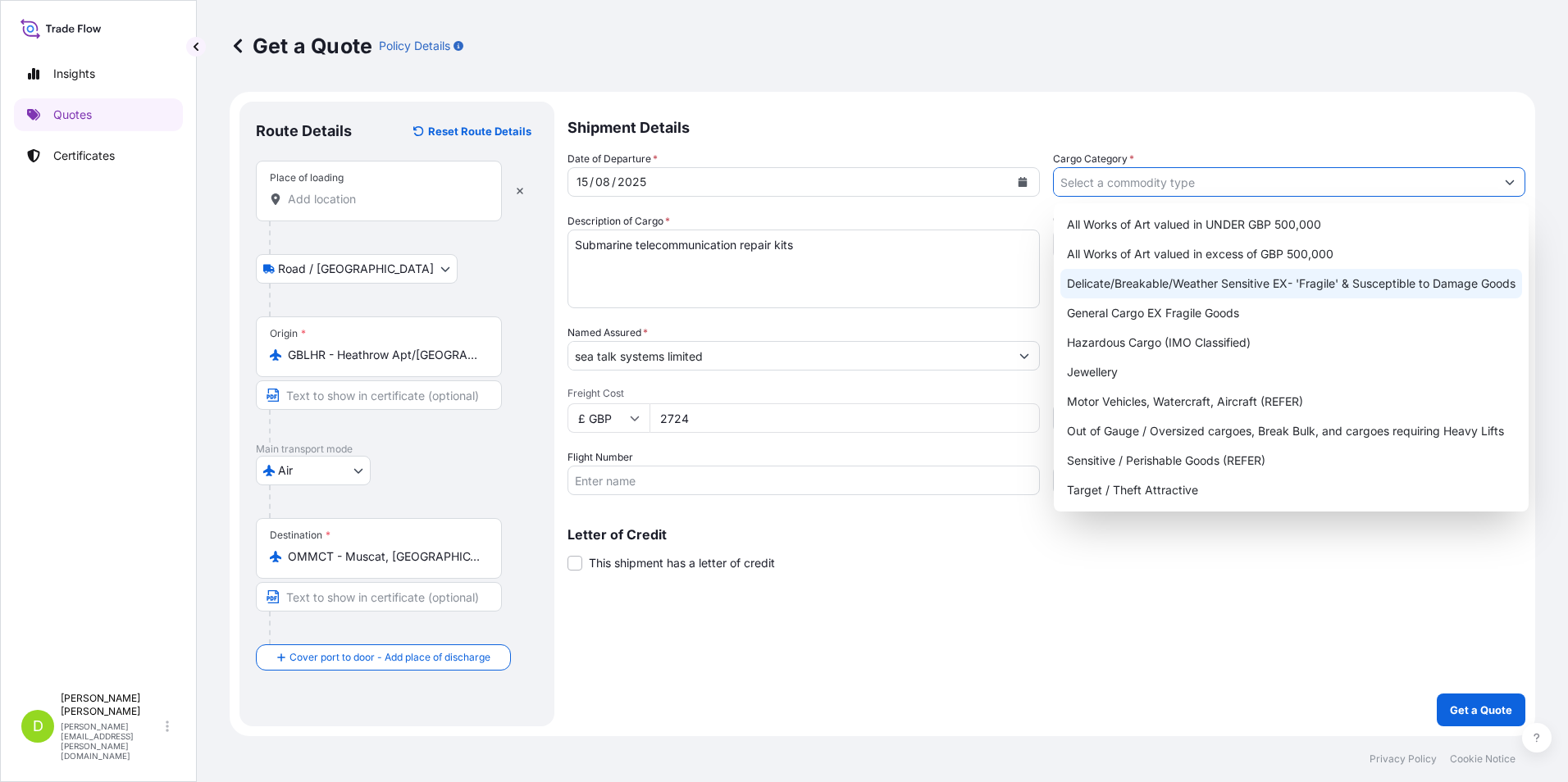
click at [1302, 282] on div "Delicate/Breakable/Weather Sensitive EX- 'Fragile' & Susceptible to Damage Goods" at bounding box center [1291, 283] width 462 height 30
type input "Delicate/Breakable/Weather Sensitive EX- 'Fragile' & Susceptible to Damage Goods"
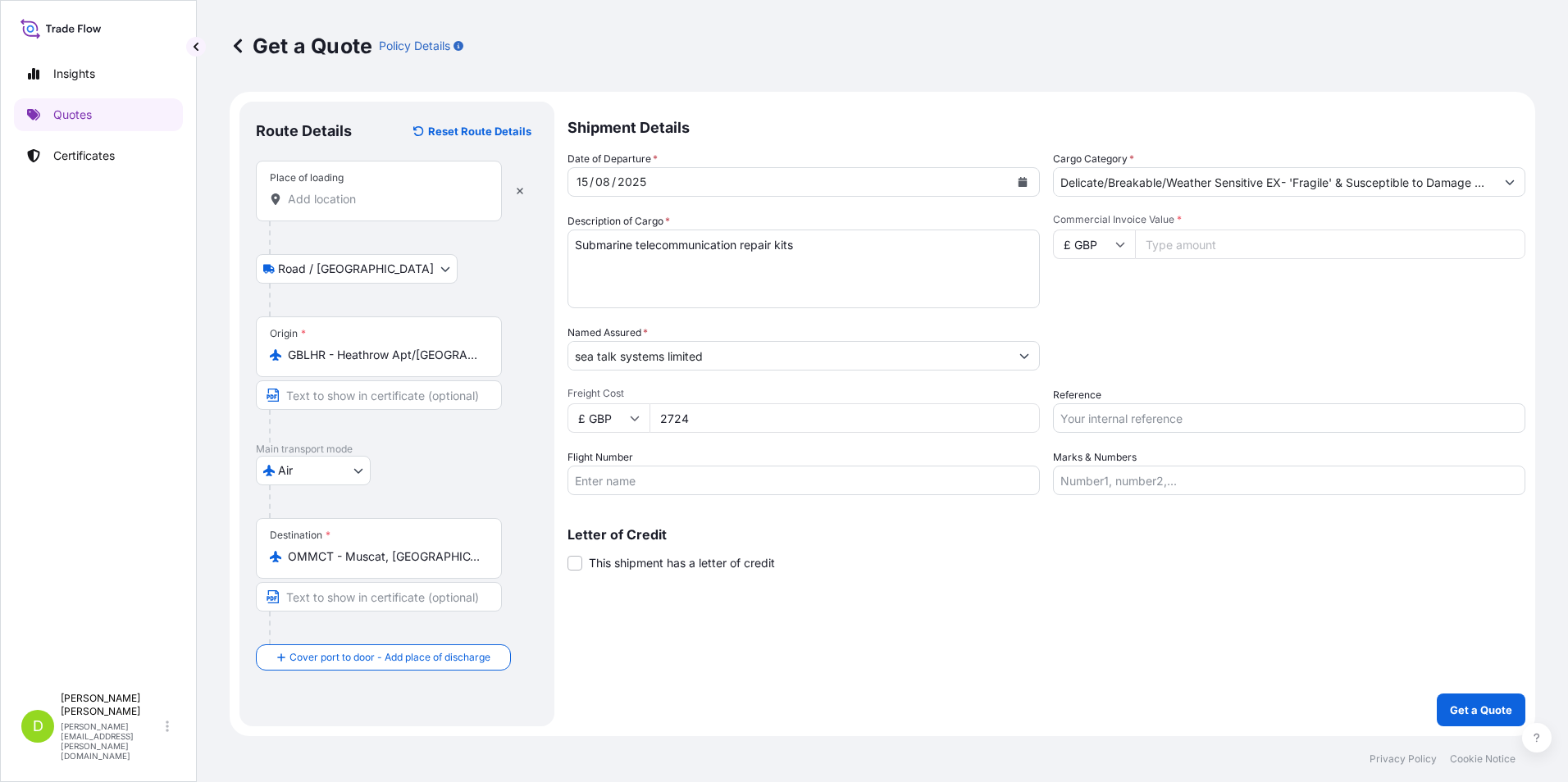
click at [1203, 237] on input "Commercial Invoice Value *" at bounding box center [1330, 244] width 391 height 30
type input "94640"
click at [1473, 714] on p "Get a Quote" at bounding box center [1481, 710] width 62 height 16
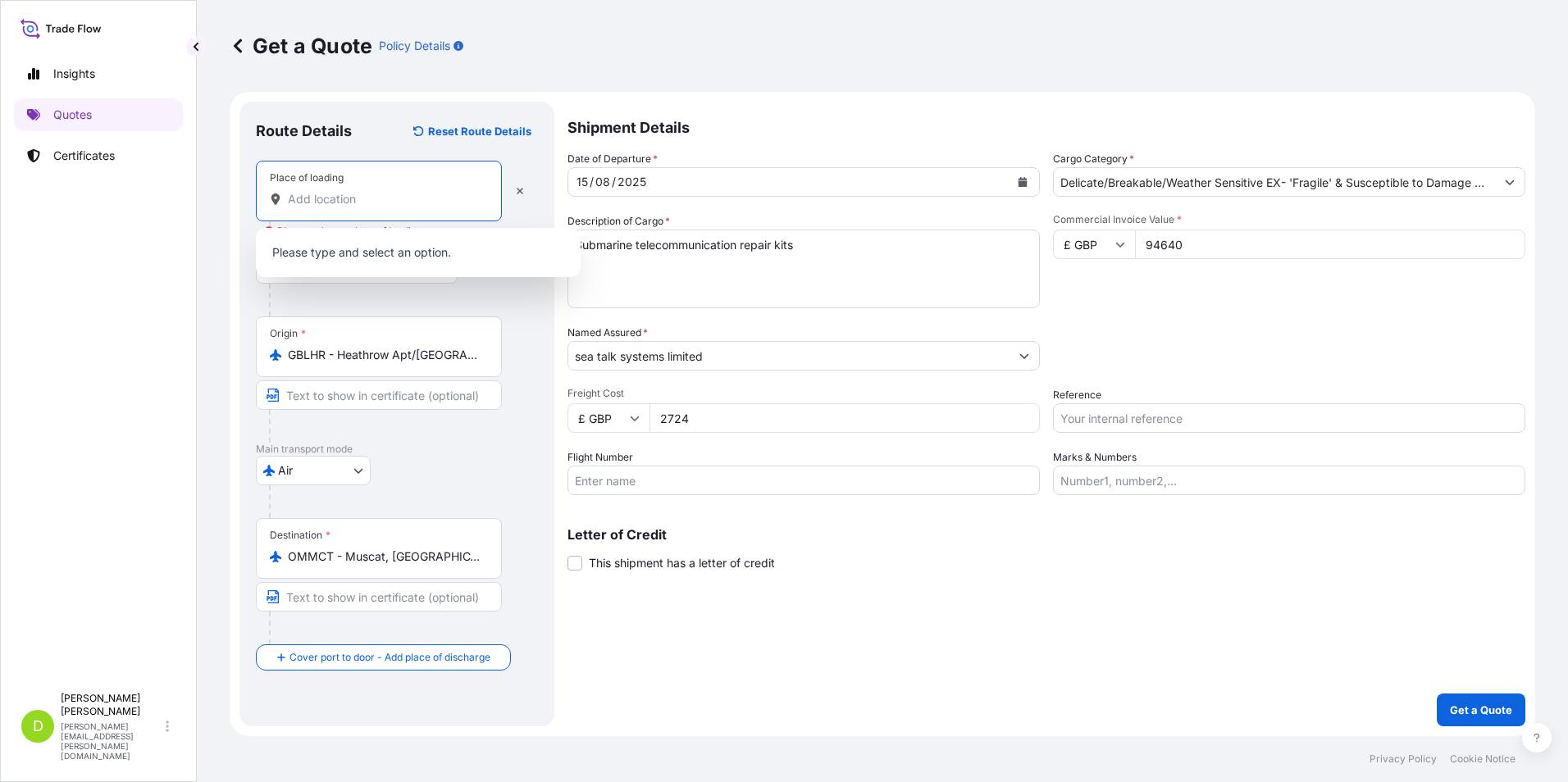
click at [316, 201] on input "Place of loading Please select a place of loading" at bounding box center [384, 199] width 194 height 16
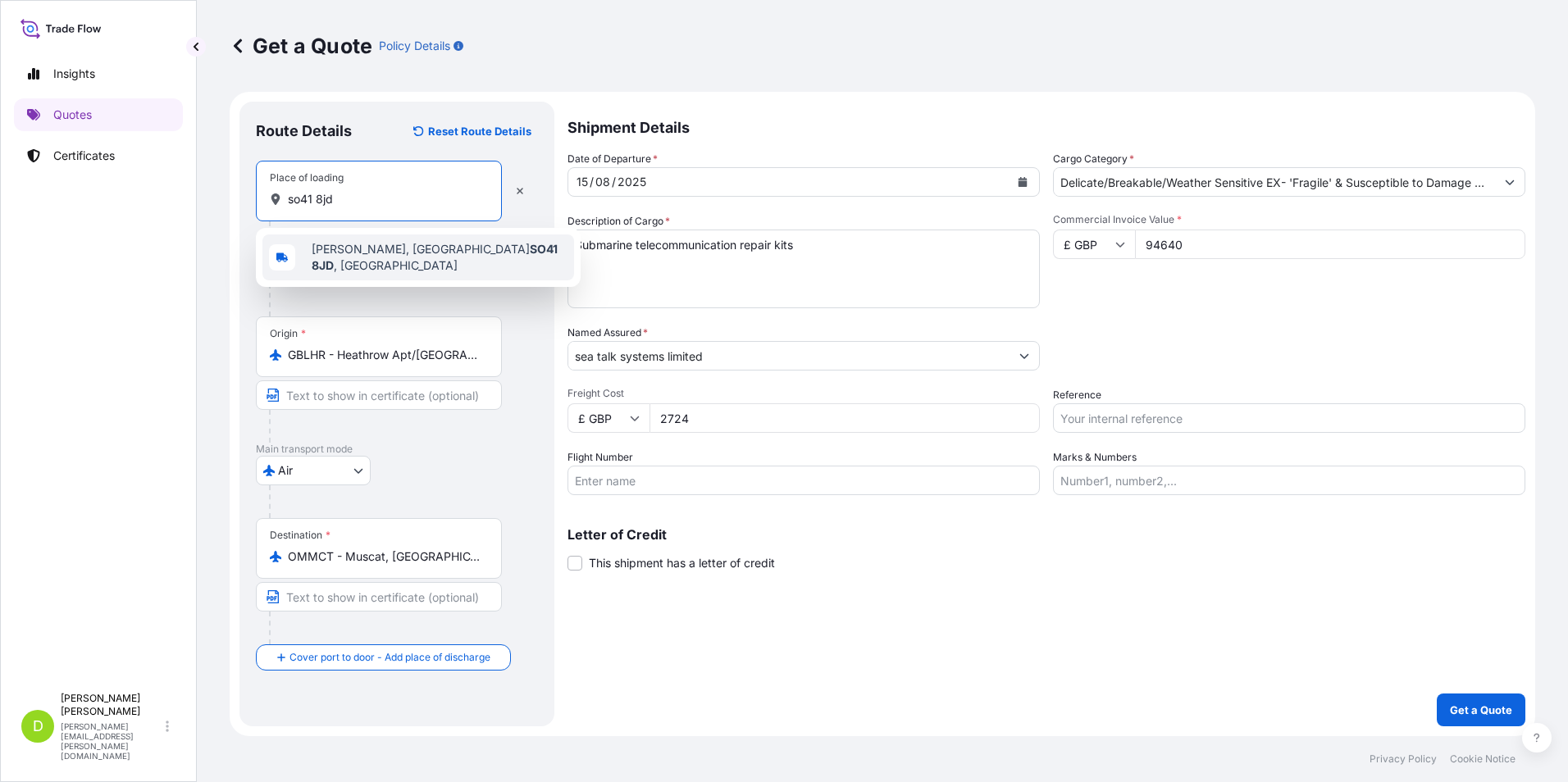
click at [393, 266] on div "[PERSON_NAME][STREET_ADDRESS]" at bounding box center [419, 257] width 311 height 46
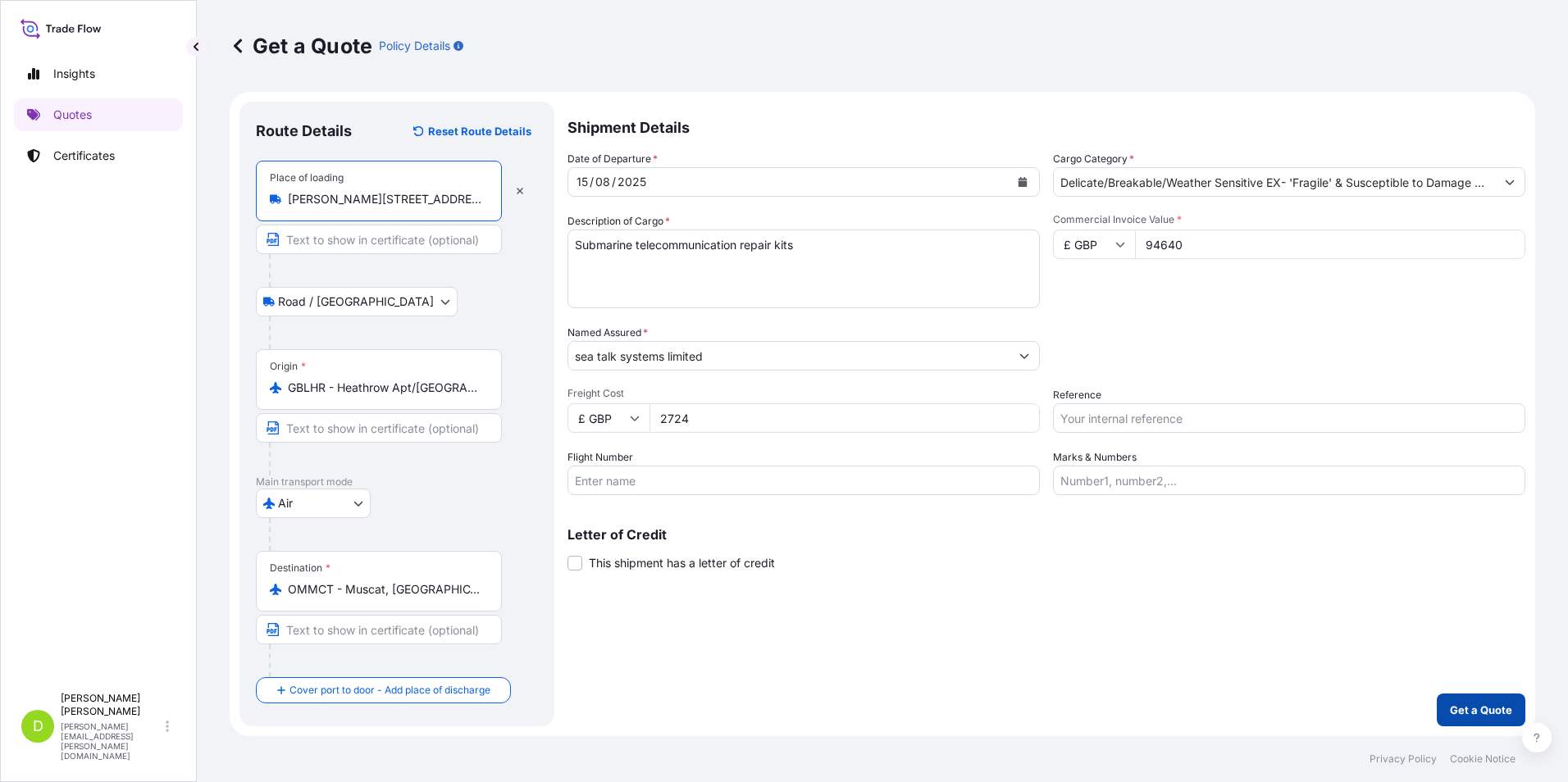
type input "[PERSON_NAME][STREET_ADDRESS]"
click at [1476, 701] on button "Get a Quote" at bounding box center [1481, 710] width 88 height 32
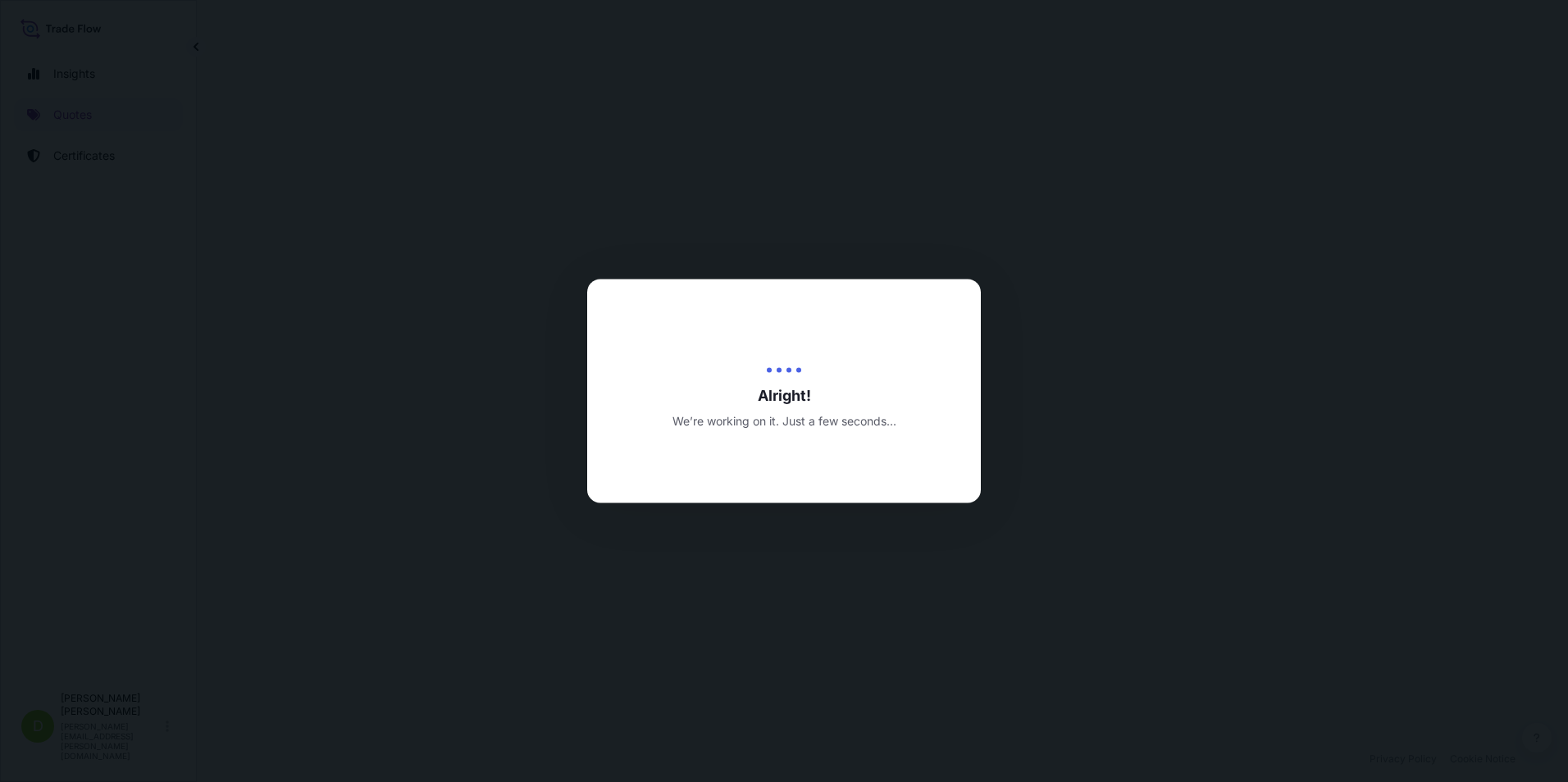
select select "Road / [GEOGRAPHIC_DATA]"
select select "Air"
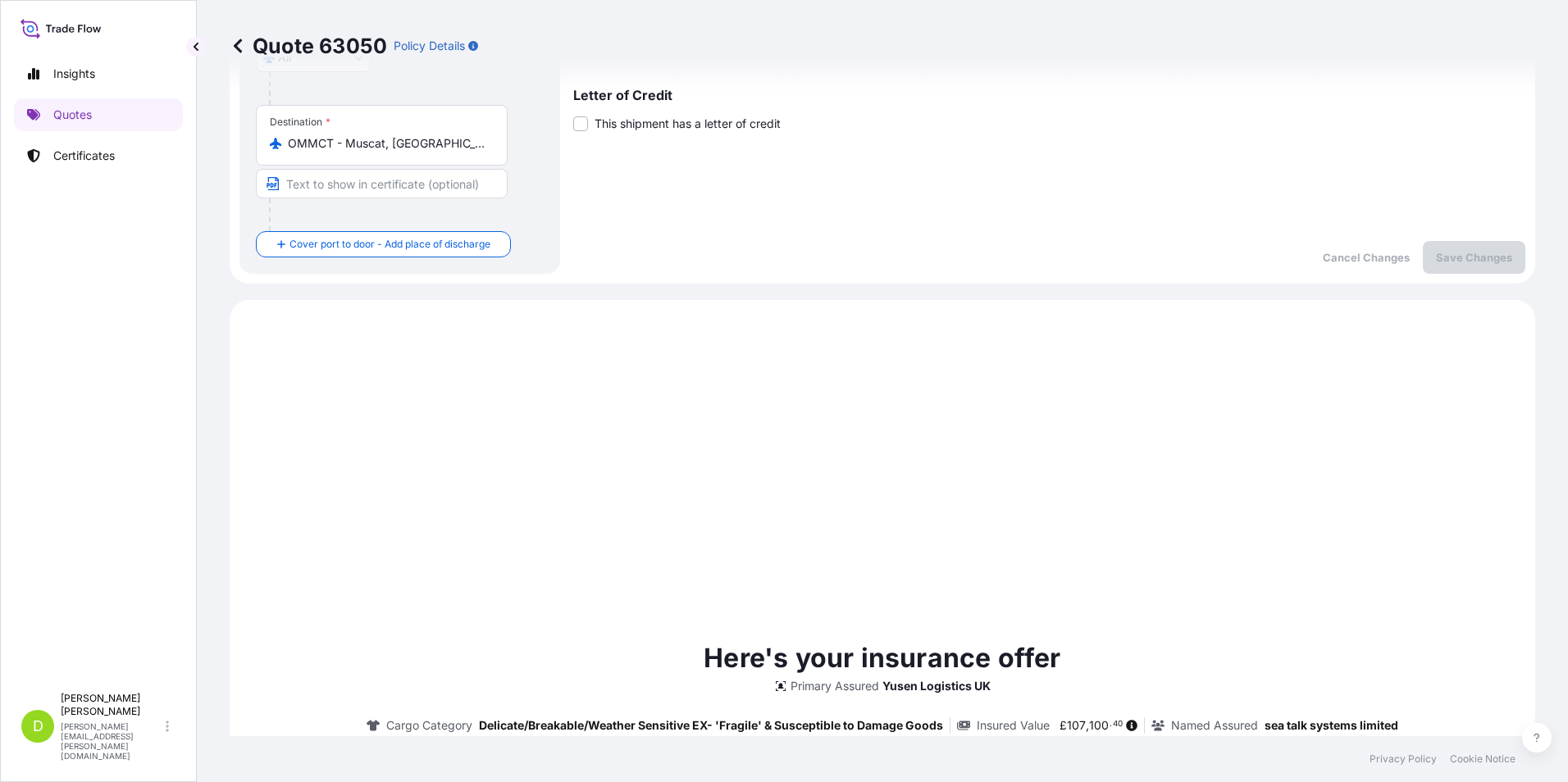
scroll to position [658, 0]
